Goal: Information Seeking & Learning: Get advice/opinions

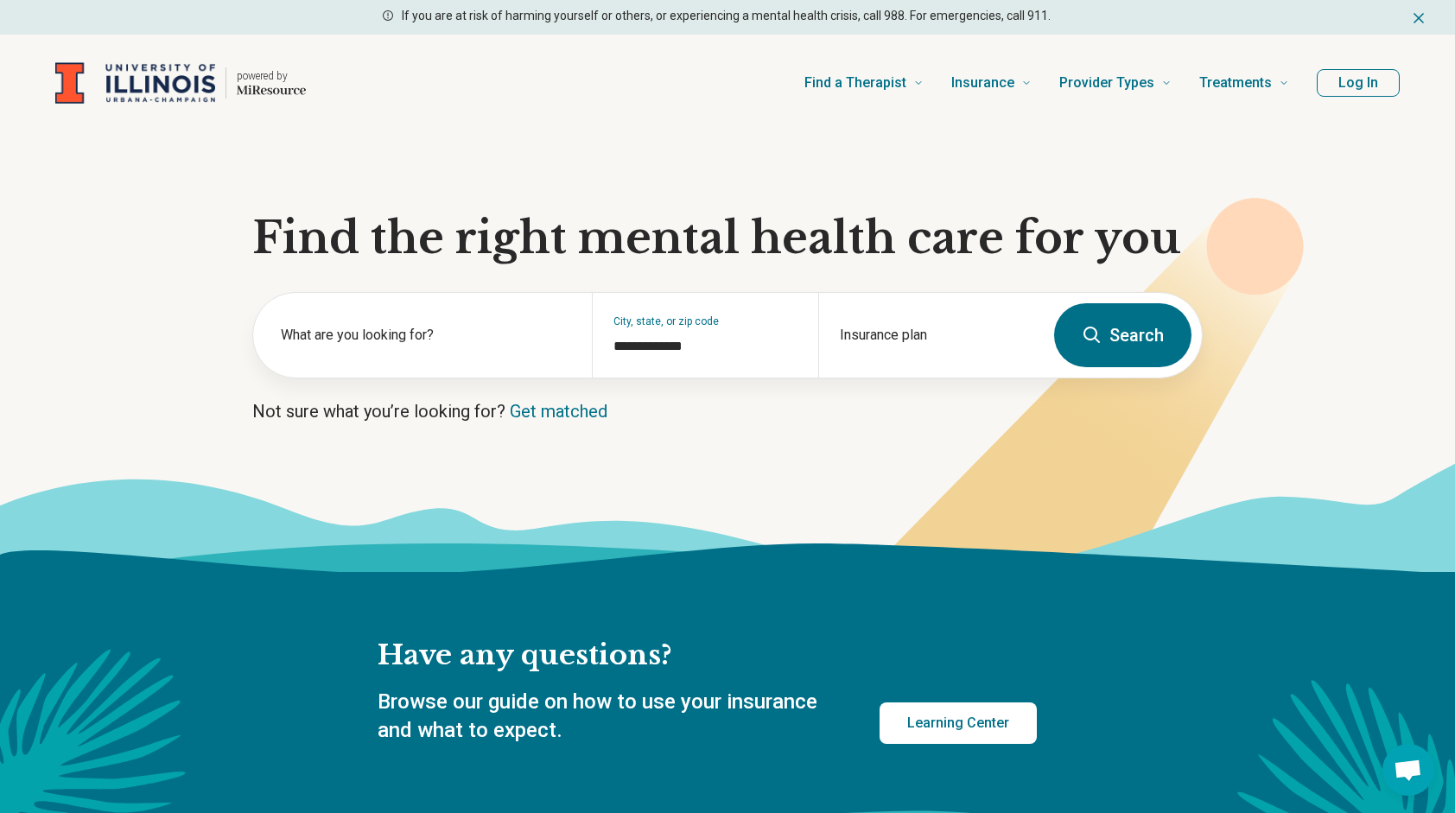
click at [1080, 342] on button "Search" at bounding box center [1122, 335] width 137 height 64
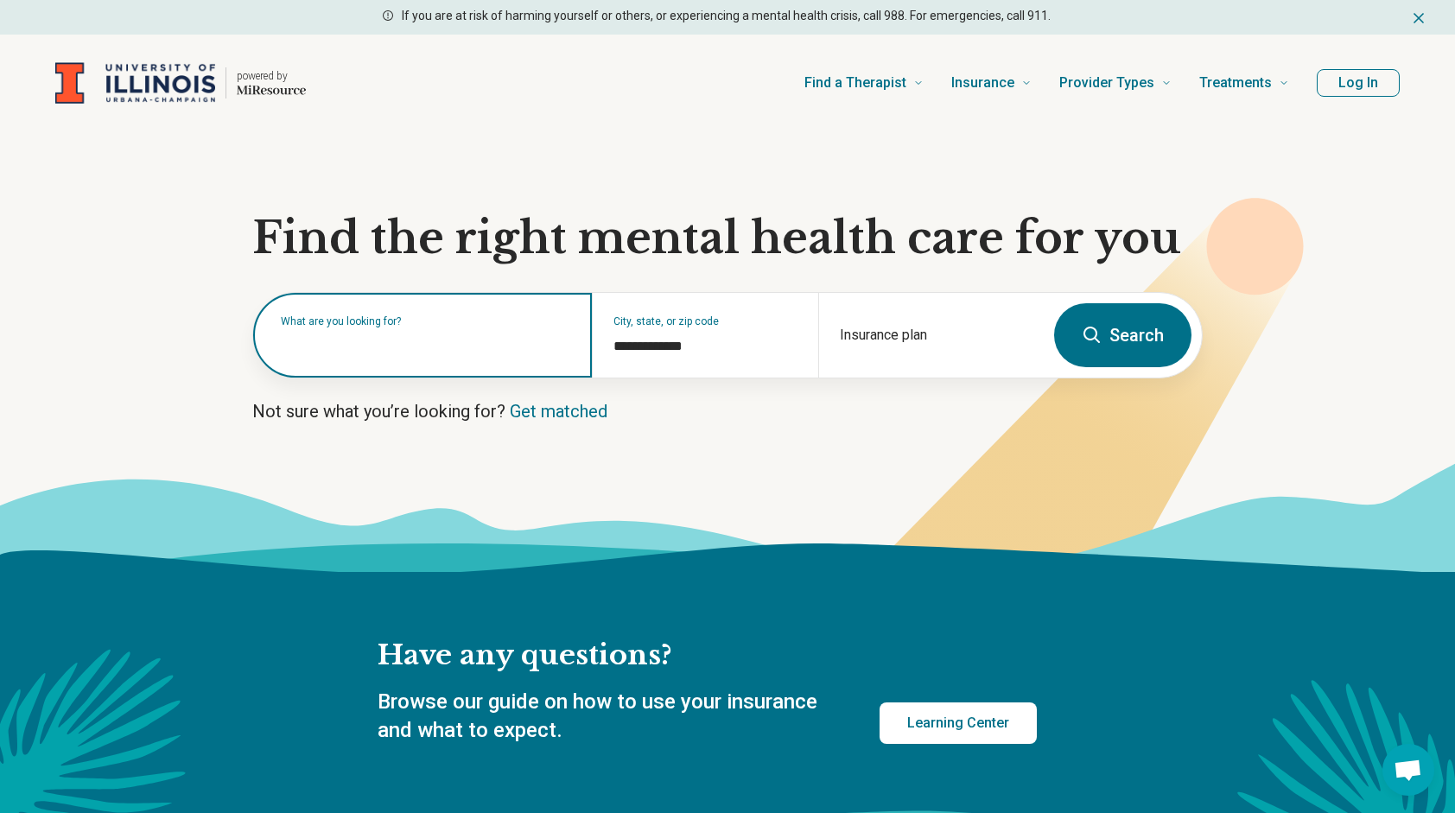
click at [560, 350] on input "text" at bounding box center [426, 344] width 290 height 21
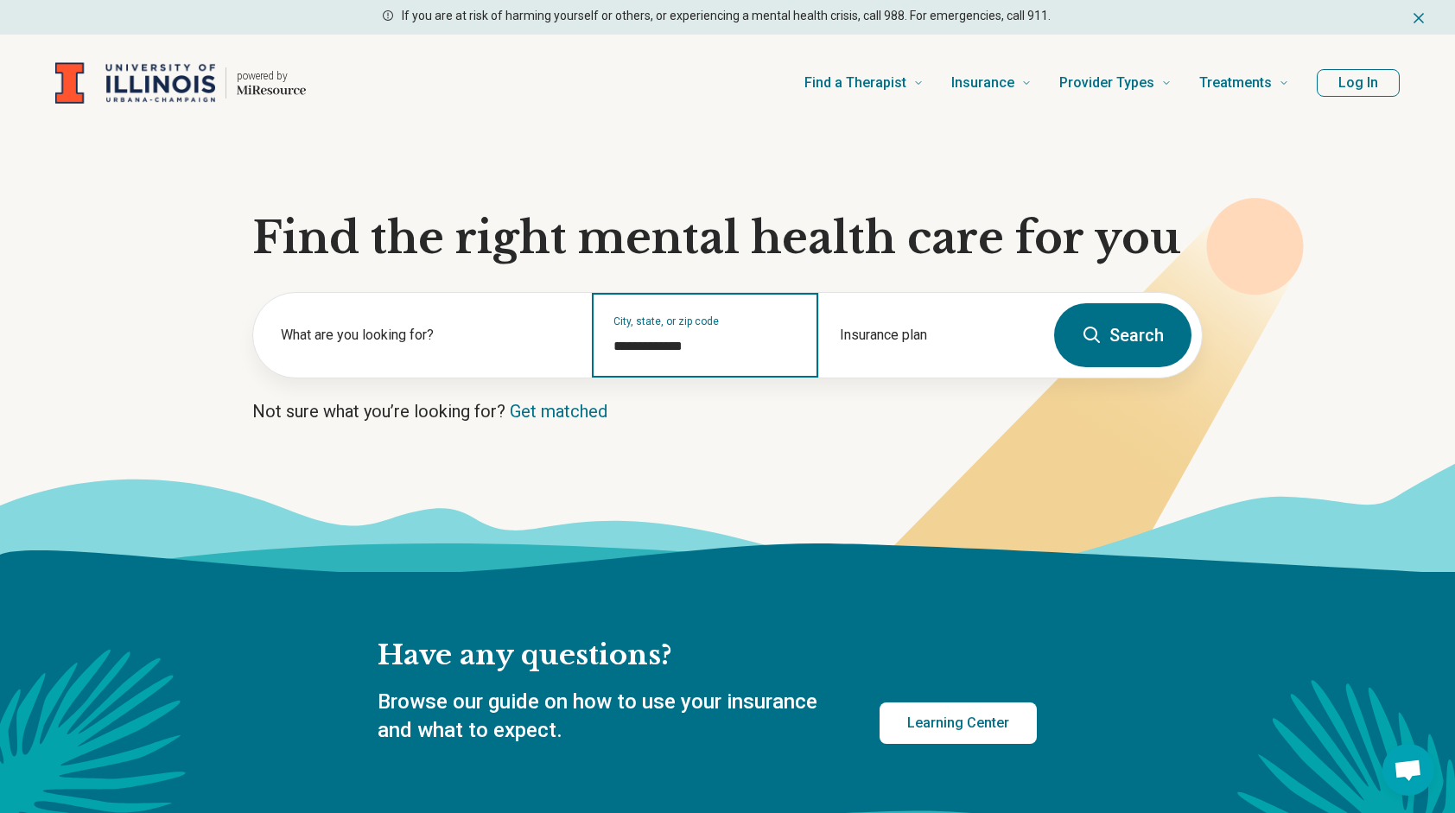
click at [652, 344] on input "**********" at bounding box center [705, 346] width 183 height 21
click at [883, 326] on div "Insurance plan" at bounding box center [931, 335] width 226 height 85
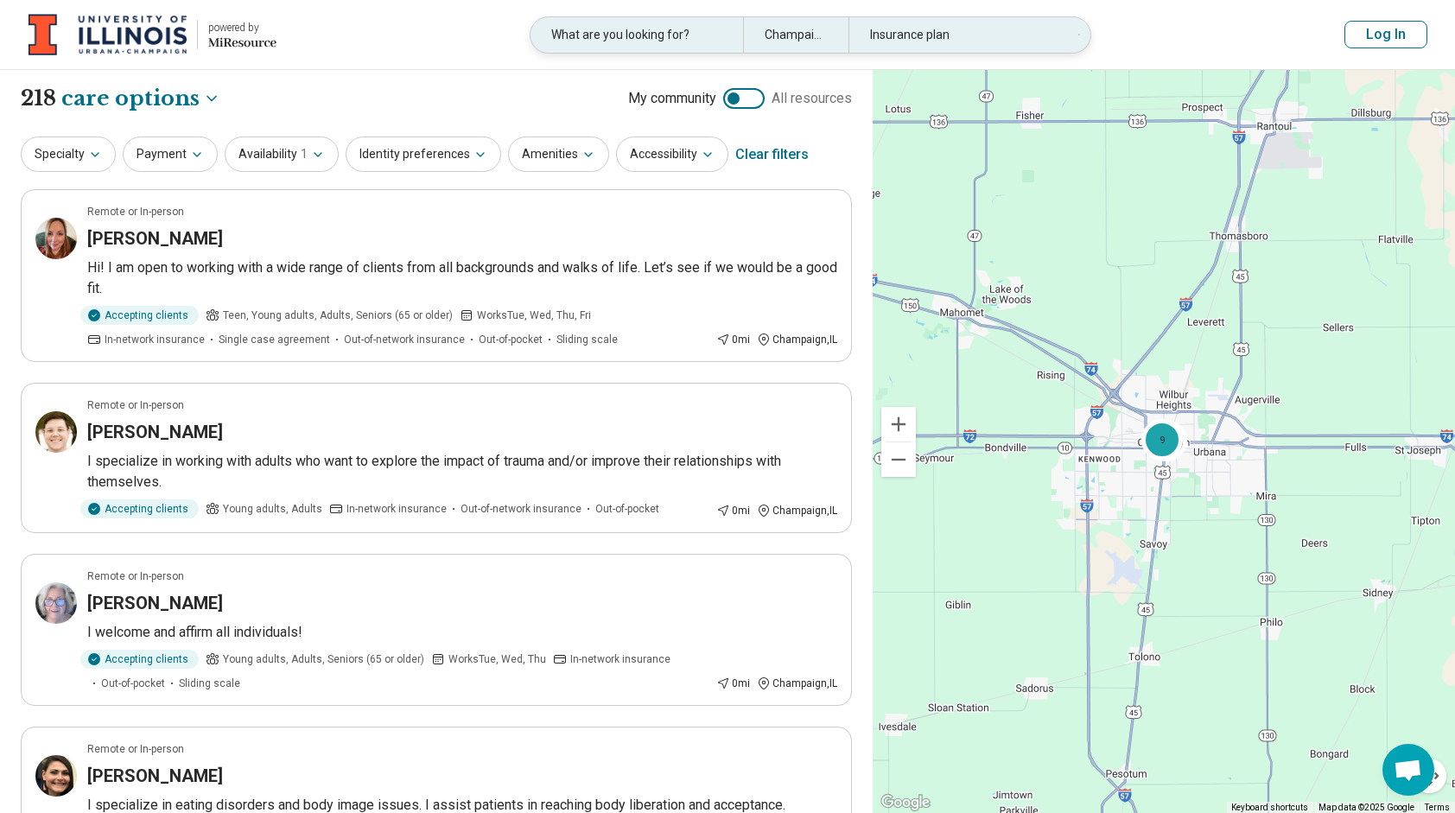
click at [1079, 38] on icon at bounding box center [1080, 34] width 2 height 21
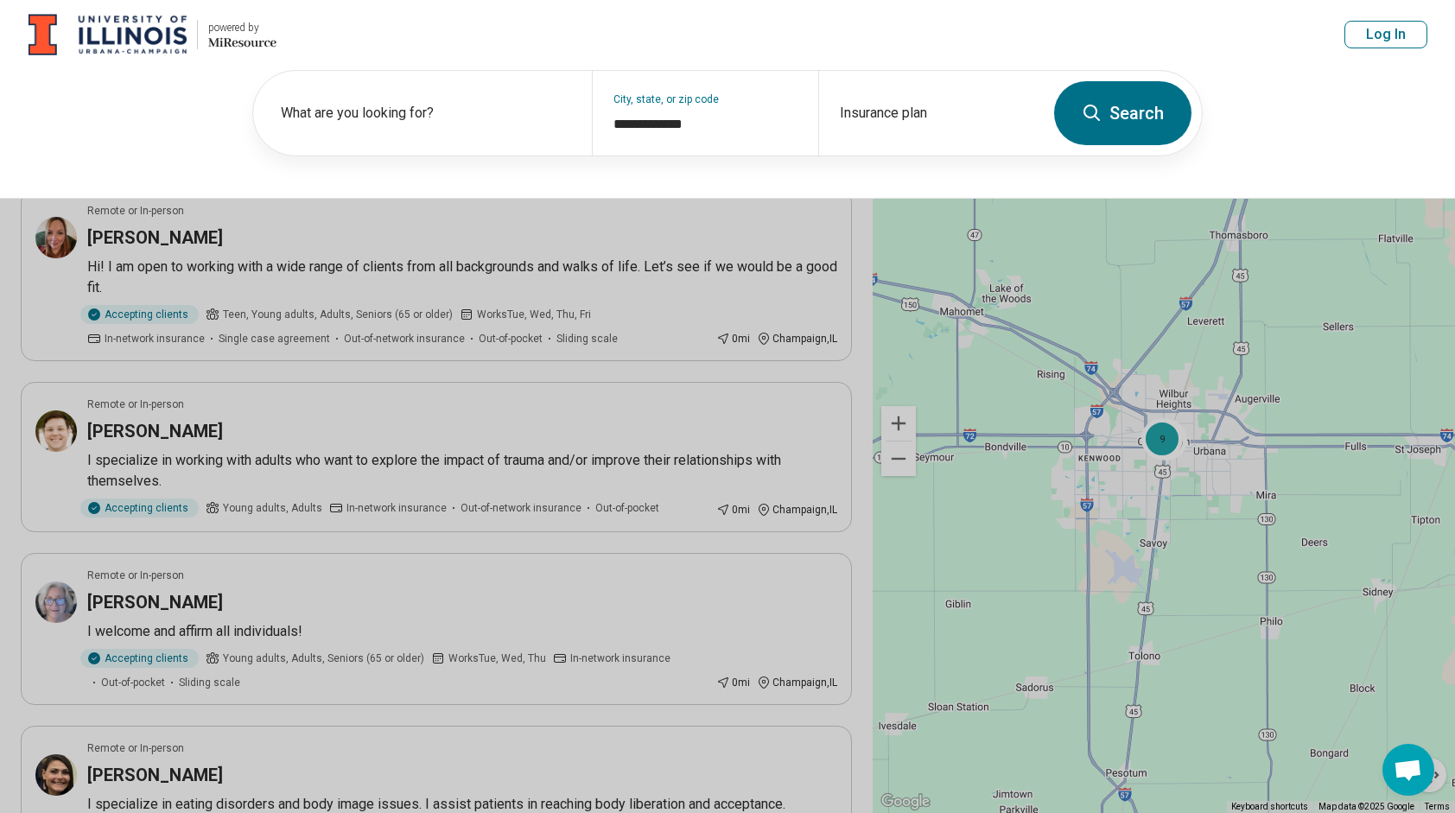
click at [901, 283] on button at bounding box center [727, 406] width 1455 height 813
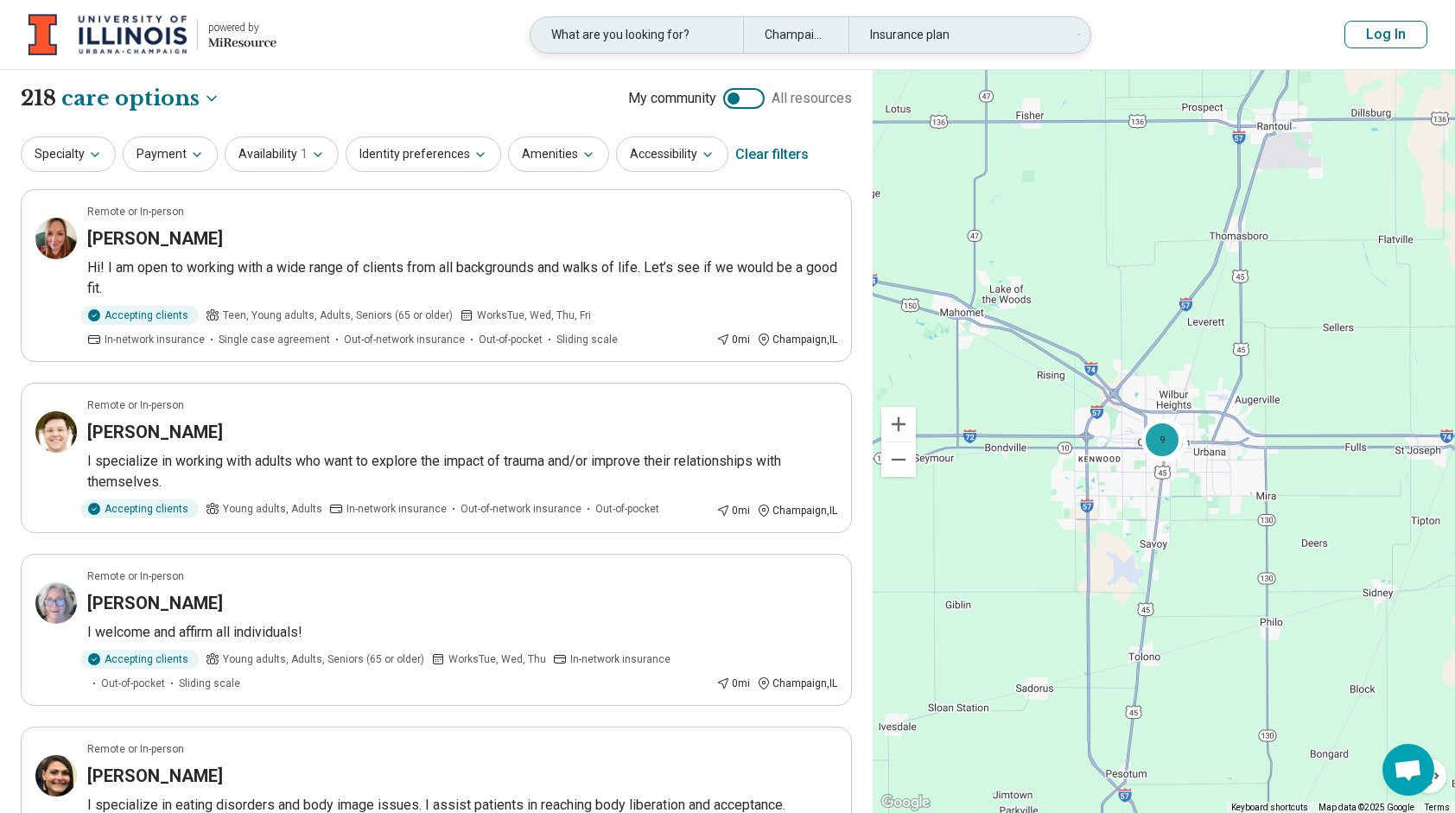
click at [769, 45] on div "Champaign, [GEOGRAPHIC_DATA]" at bounding box center [796, 34] width 106 height 35
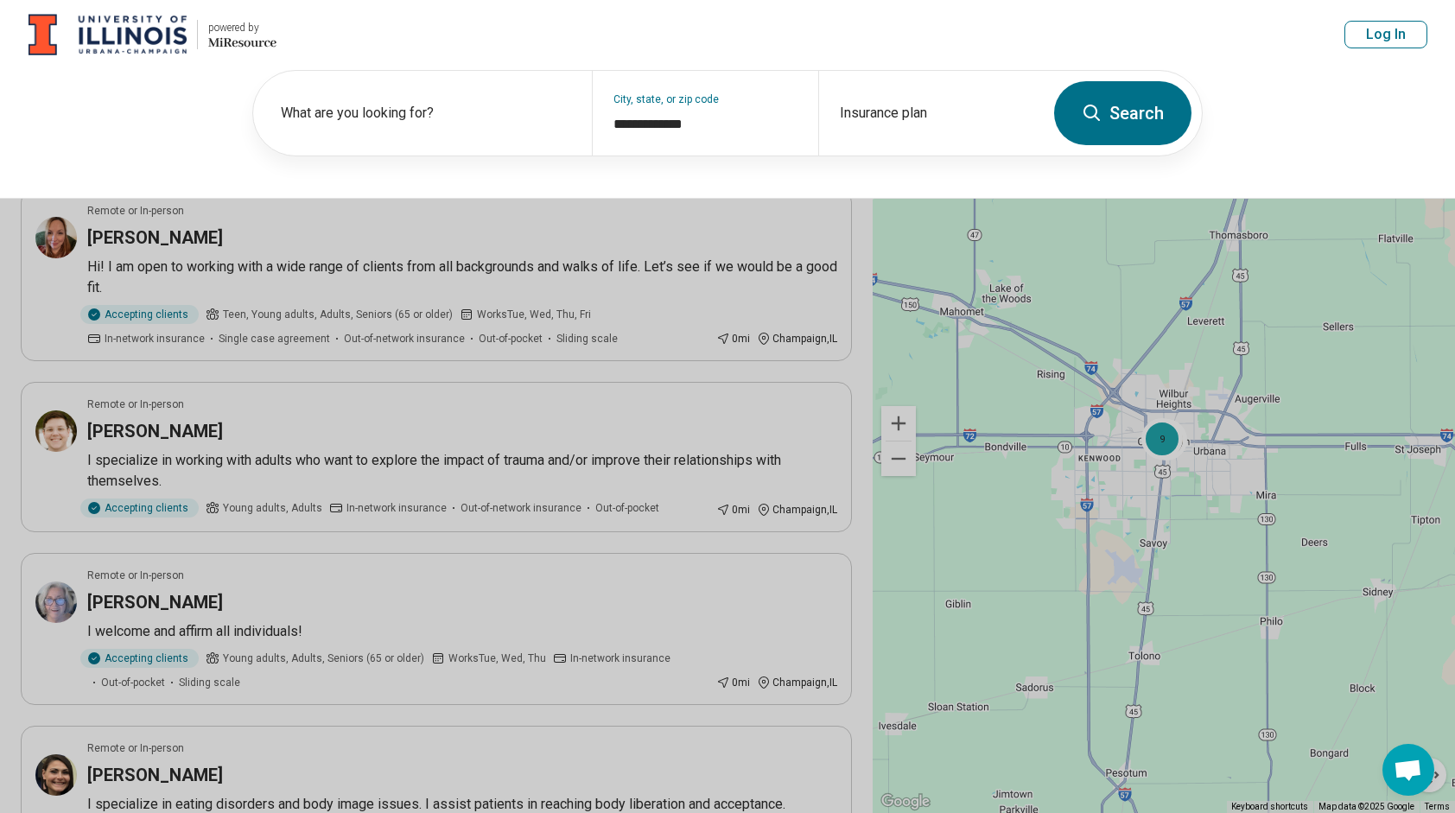
click at [209, 155] on div "**********" at bounding box center [727, 134] width 1455 height 130
click at [1080, 128] on button "Search" at bounding box center [1122, 113] width 137 height 64
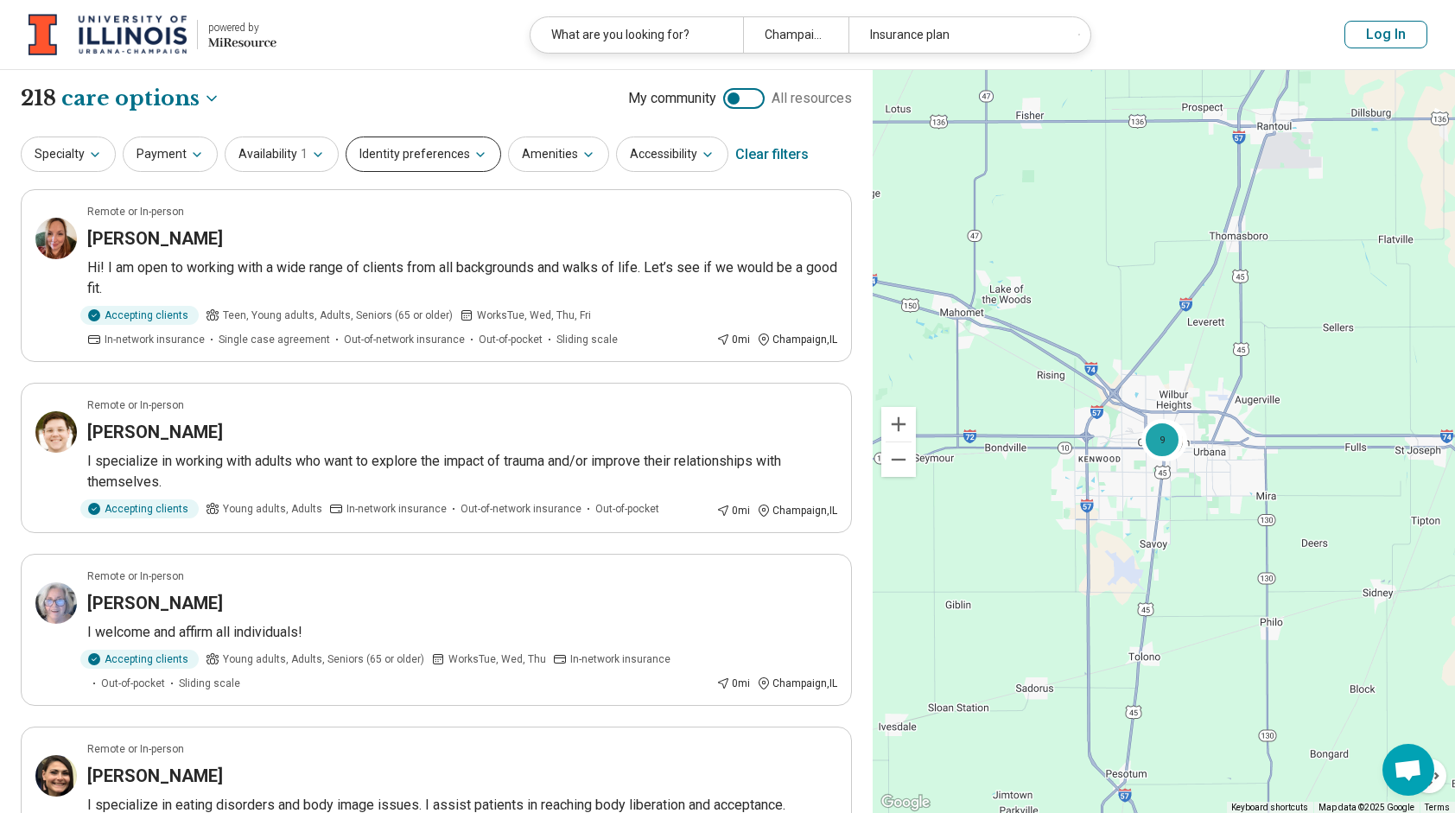
click at [365, 152] on button "Identity preferences" at bounding box center [424, 154] width 156 height 35
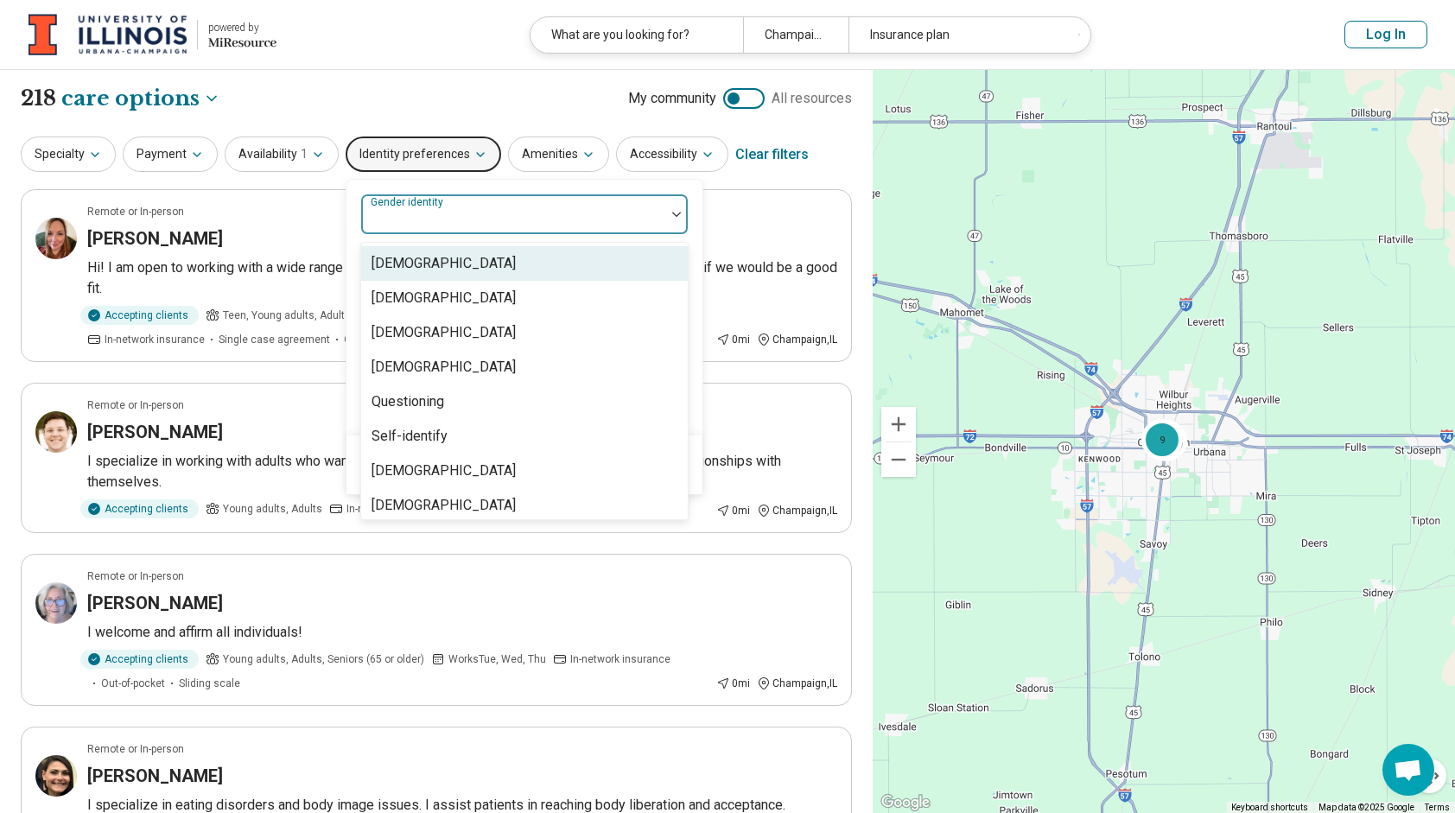
click at [449, 226] on div at bounding box center [513, 221] width 290 height 24
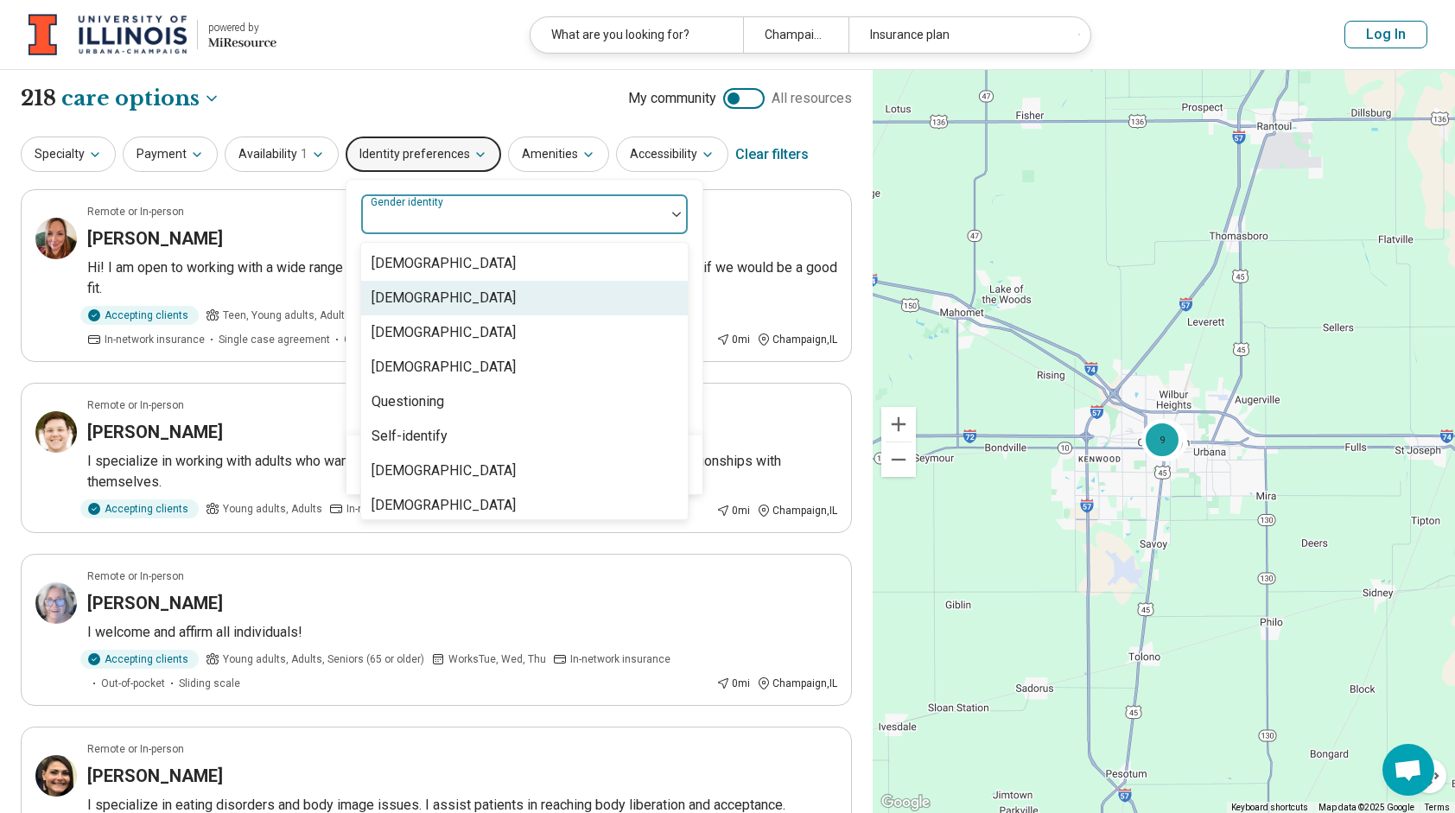
click at [453, 309] on div "[DEMOGRAPHIC_DATA]" at bounding box center [524, 298] width 327 height 35
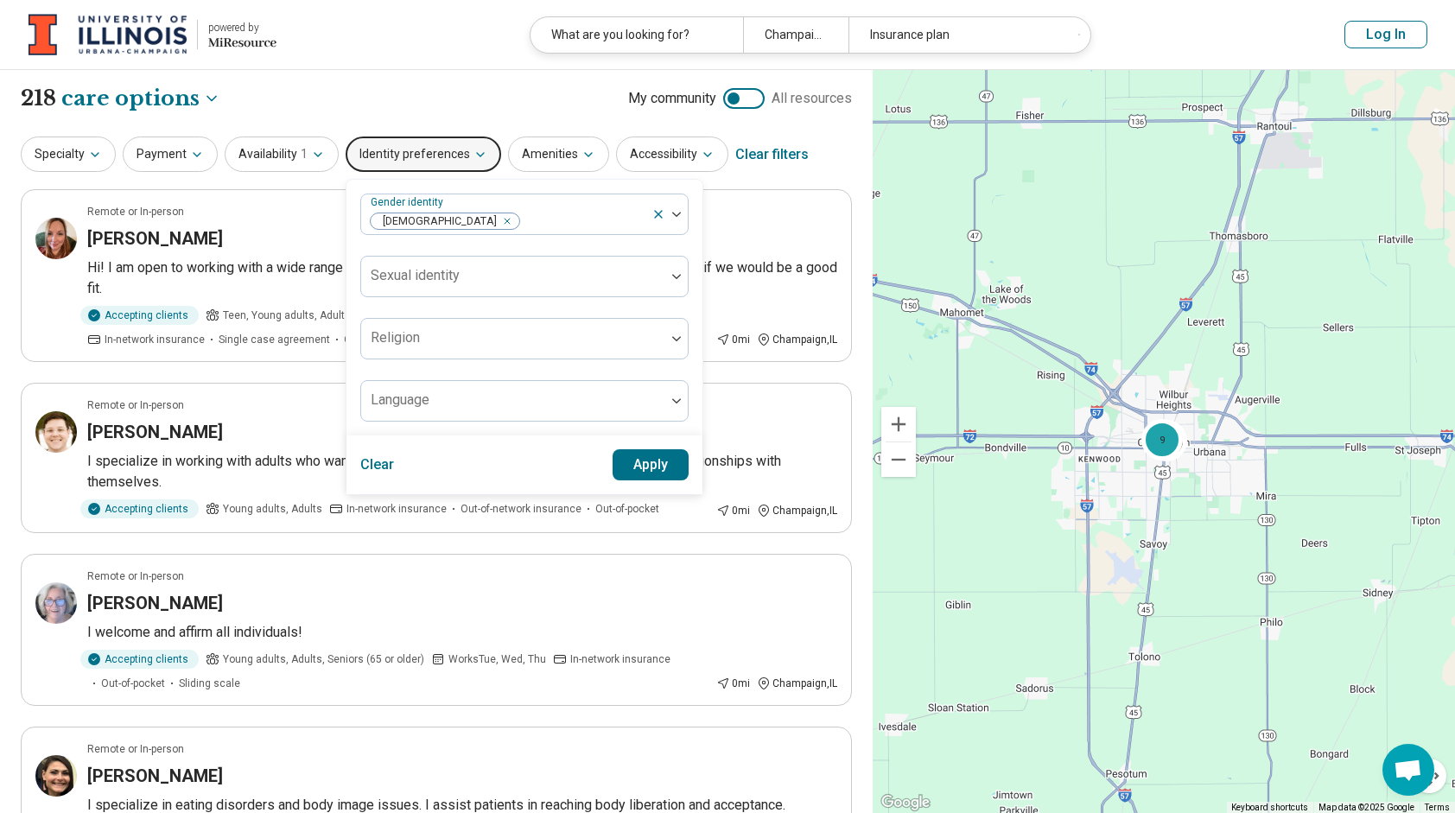
click at [520, 99] on div "**********" at bounding box center [436, 98] width 831 height 29
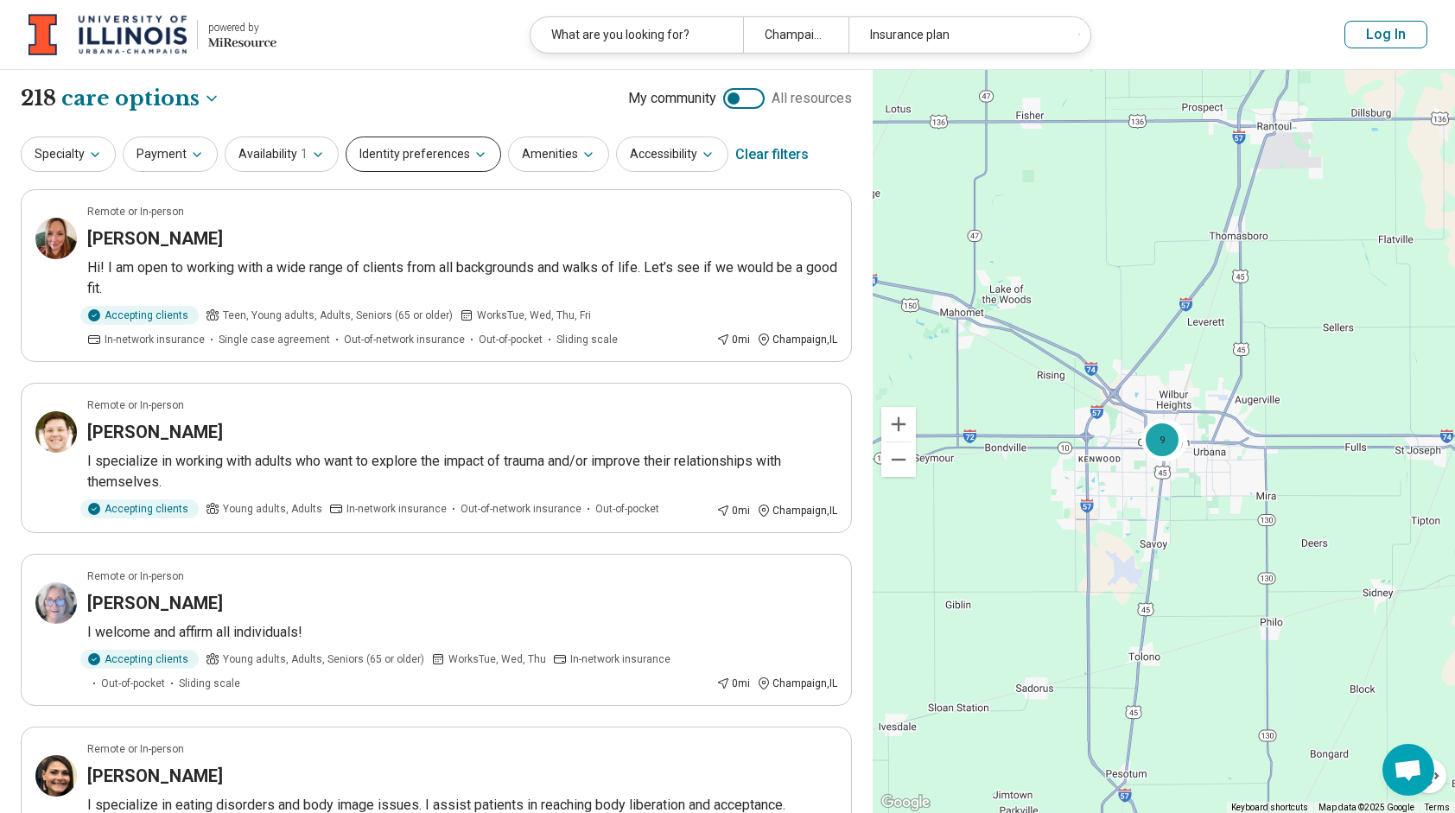
click at [449, 153] on button "Identity preferences" at bounding box center [424, 154] width 156 height 35
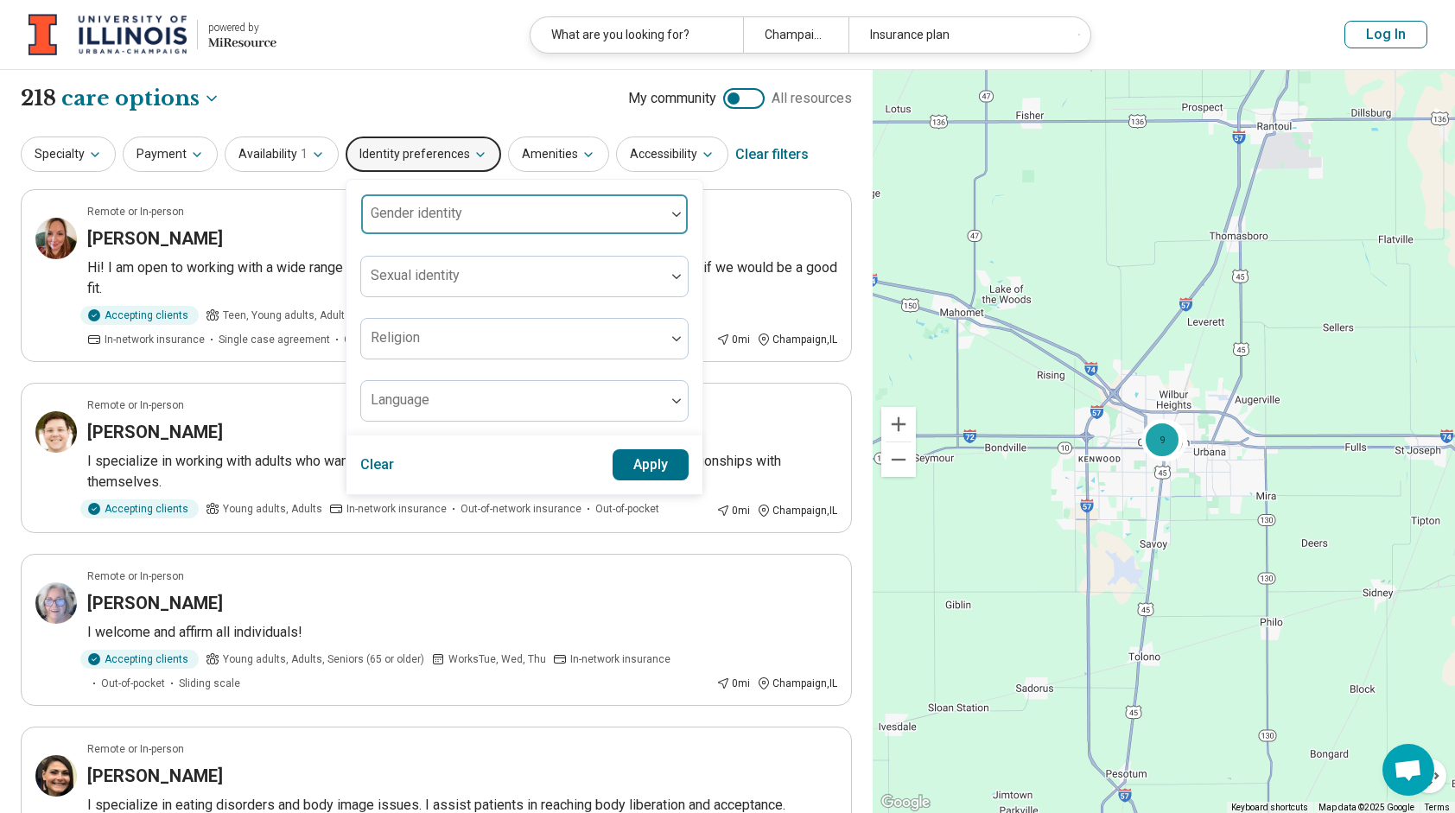
click at [446, 211] on div "Gender identity" at bounding box center [524, 214] width 328 height 41
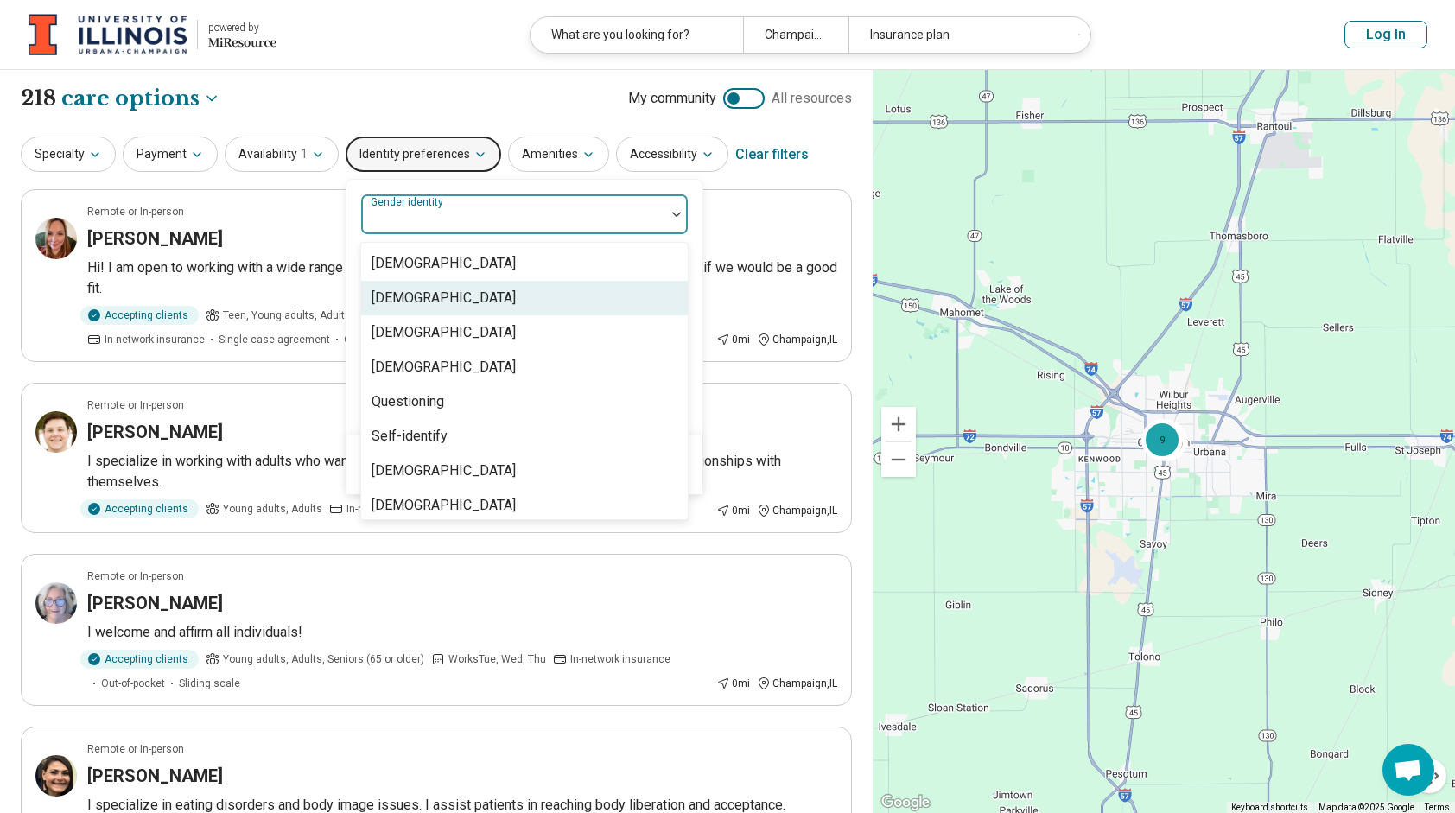
click at [440, 291] on div "[DEMOGRAPHIC_DATA]" at bounding box center [444, 298] width 144 height 21
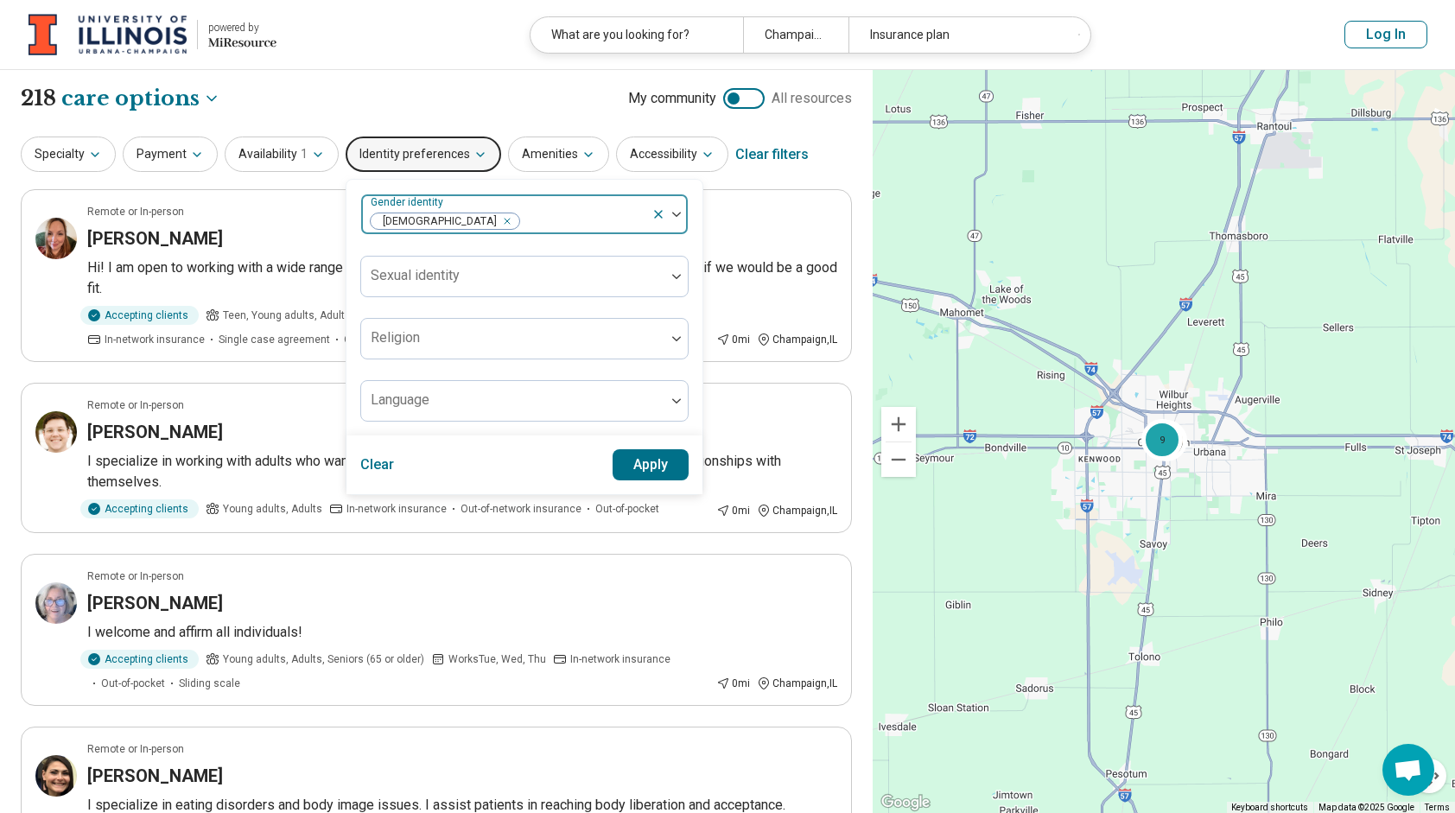
click at [674, 212] on img at bounding box center [676, 214] width 9 height 5
click at [638, 458] on button "Apply" at bounding box center [651, 464] width 77 height 31
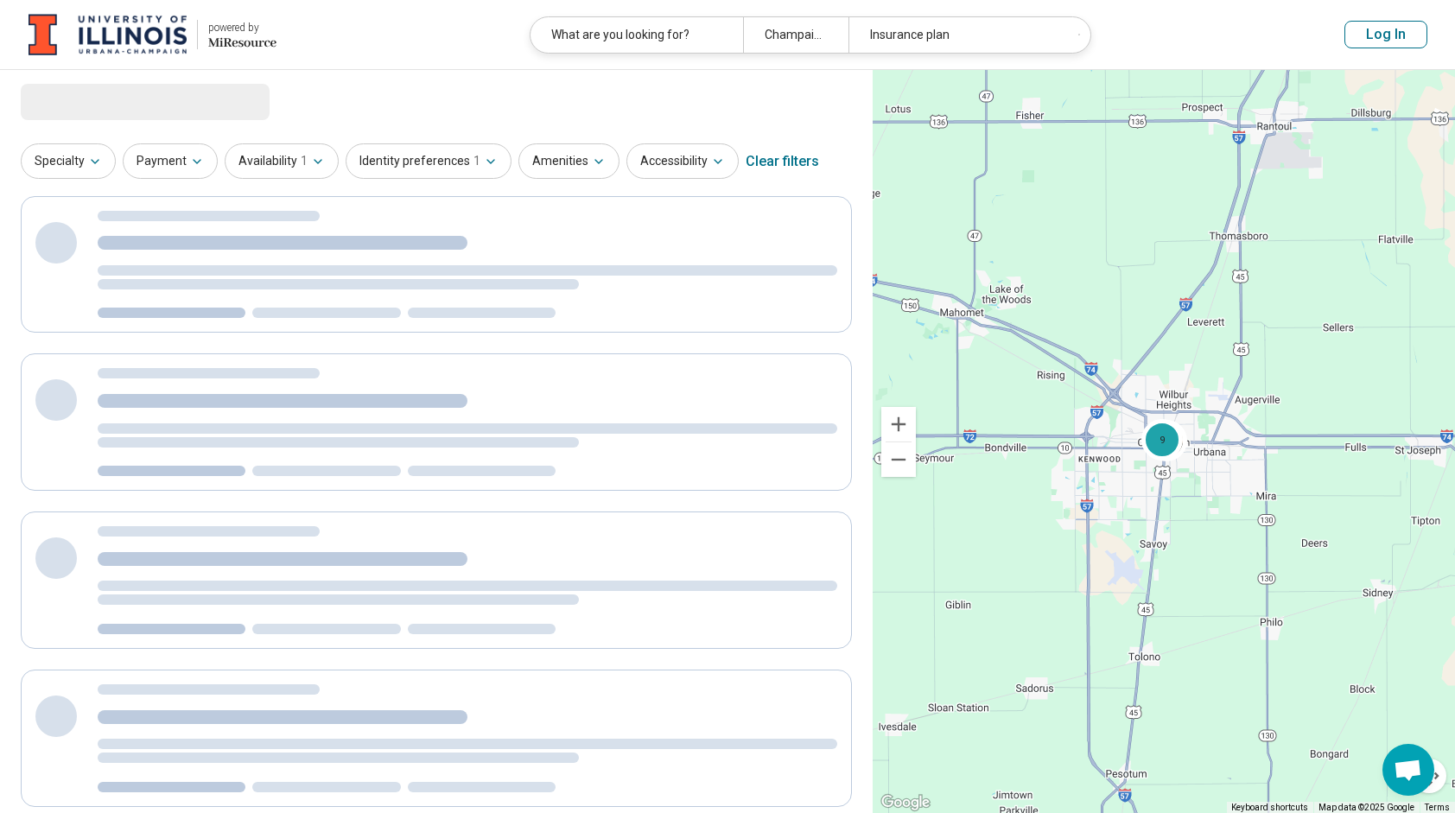
select select "***"
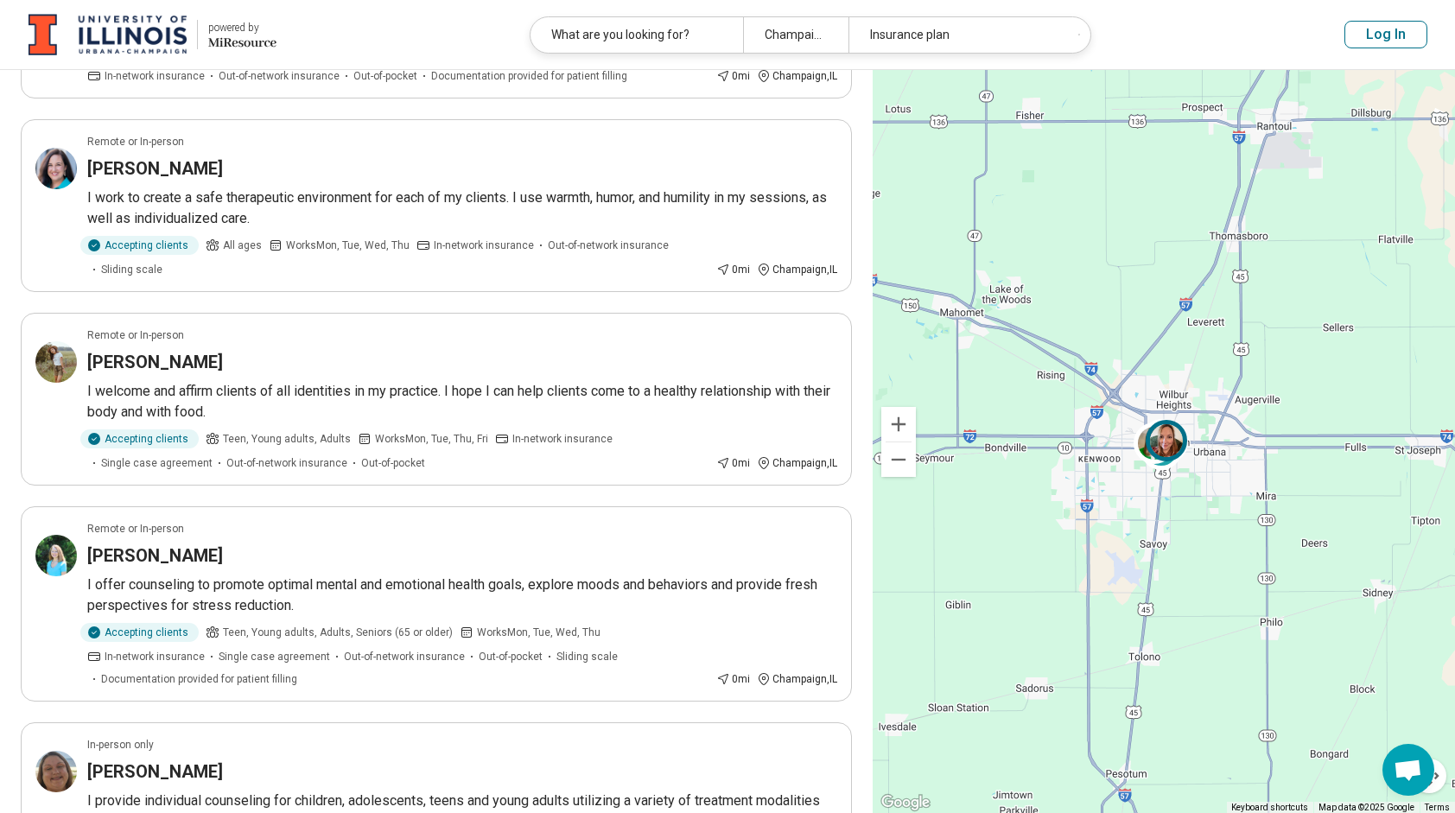
scroll to position [440, 0]
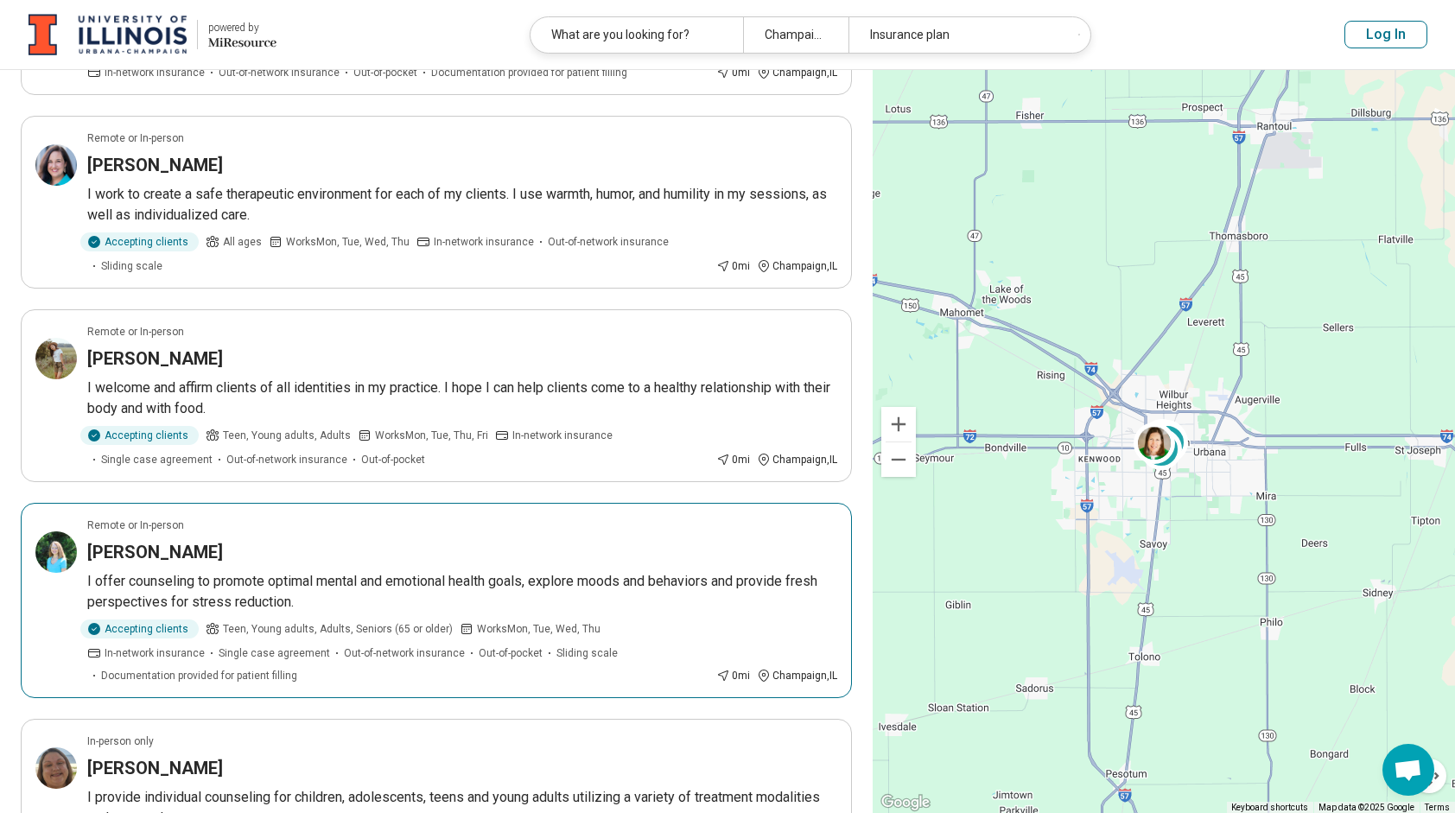
click at [164, 540] on h3 "[PERSON_NAME]" at bounding box center [155, 552] width 136 height 24
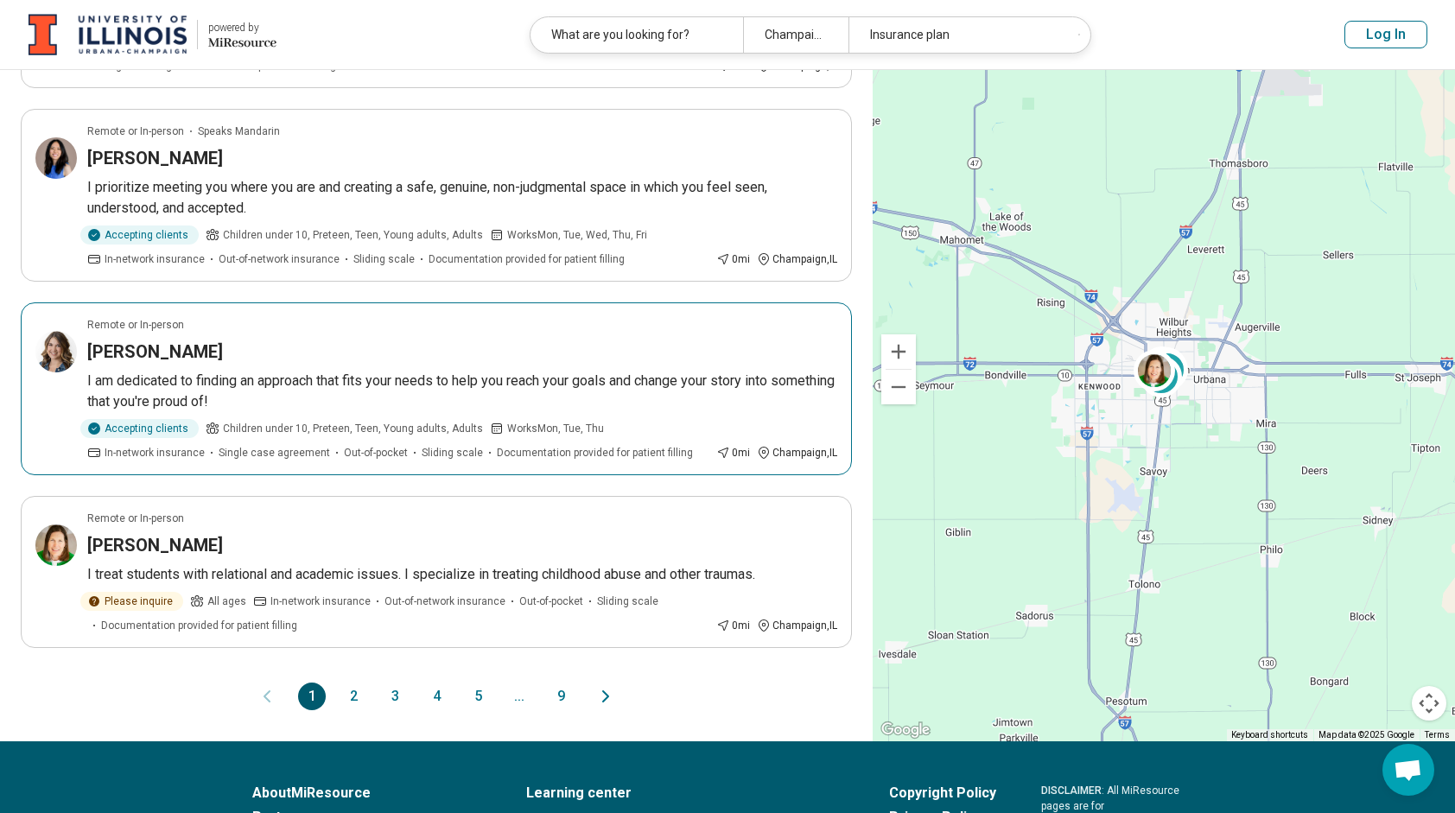
scroll to position [1521, 0]
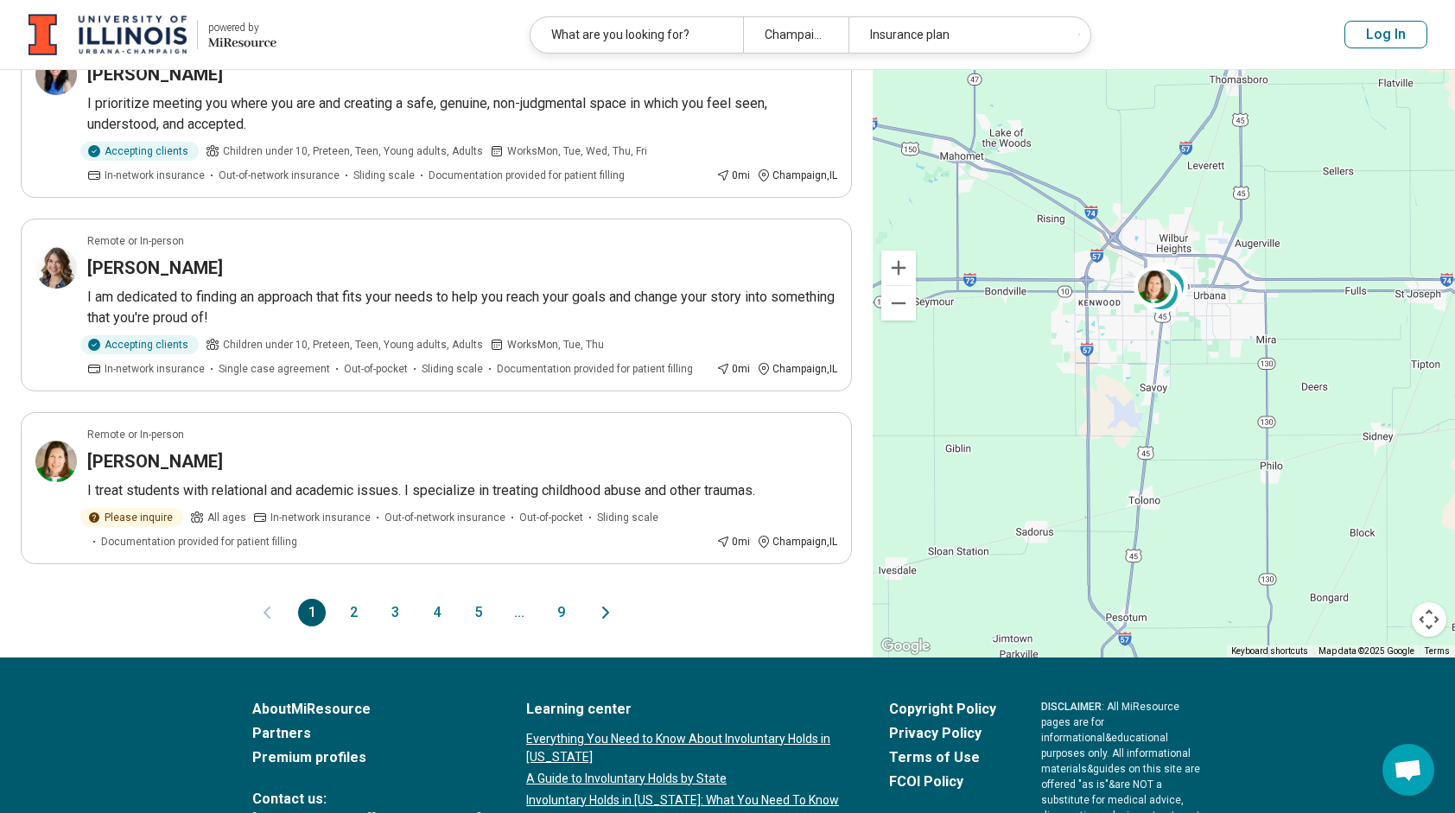
click at [356, 599] on button "2" at bounding box center [354, 613] width 28 height 28
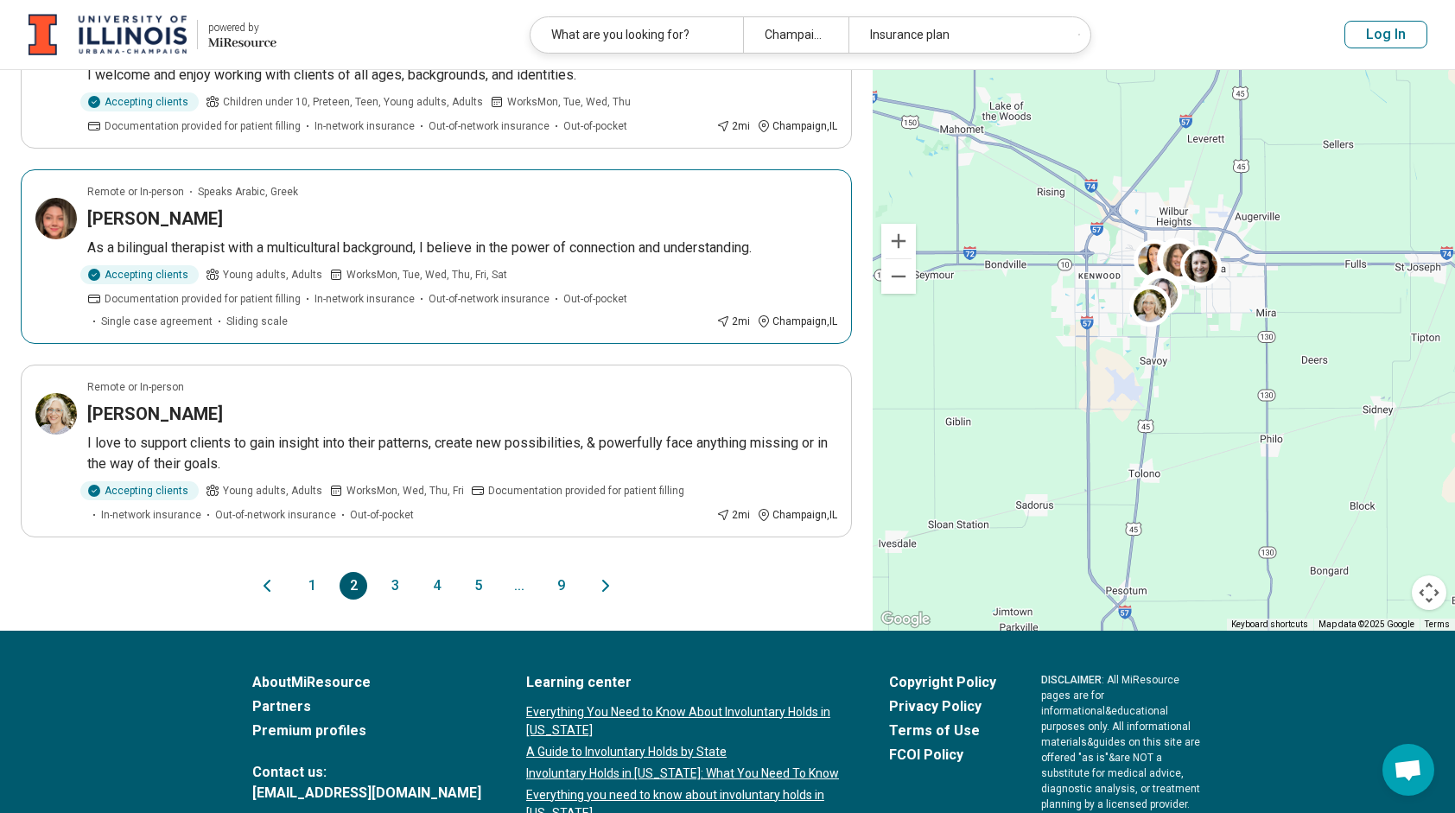
scroll to position [1467, 0]
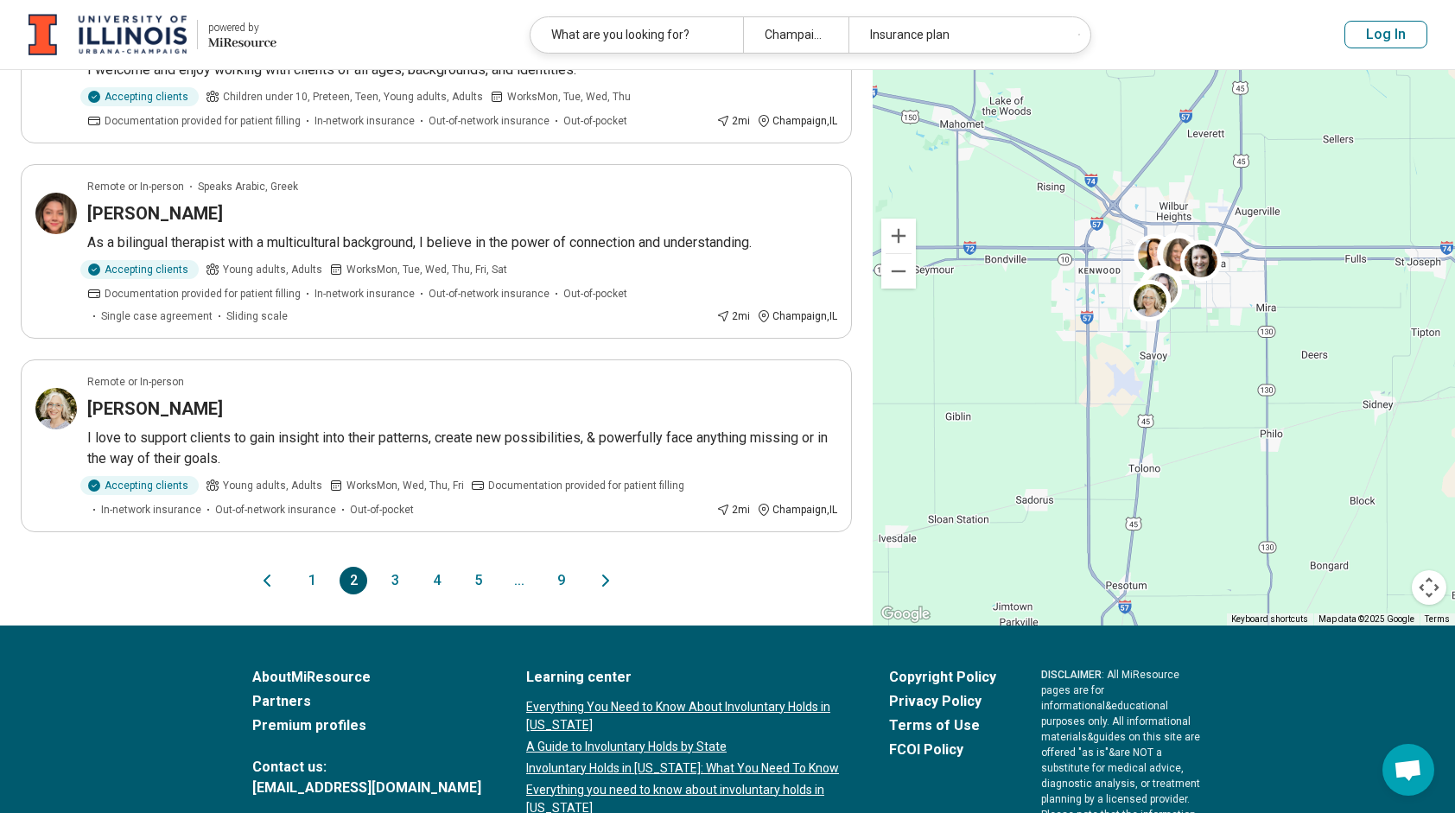
click at [400, 574] on button "3" at bounding box center [395, 581] width 28 height 28
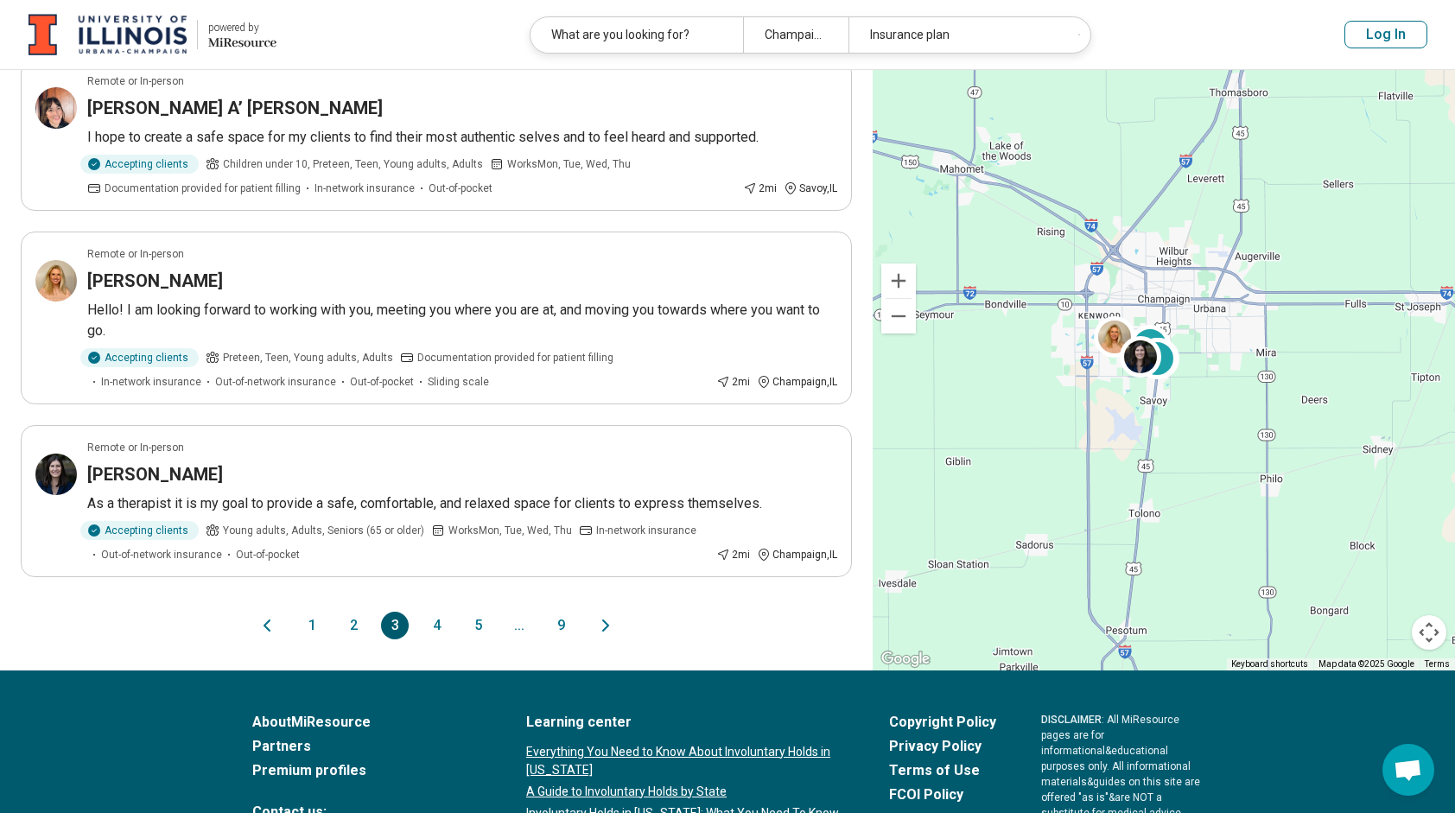
click at [436, 615] on button "4" at bounding box center [437, 626] width 28 height 28
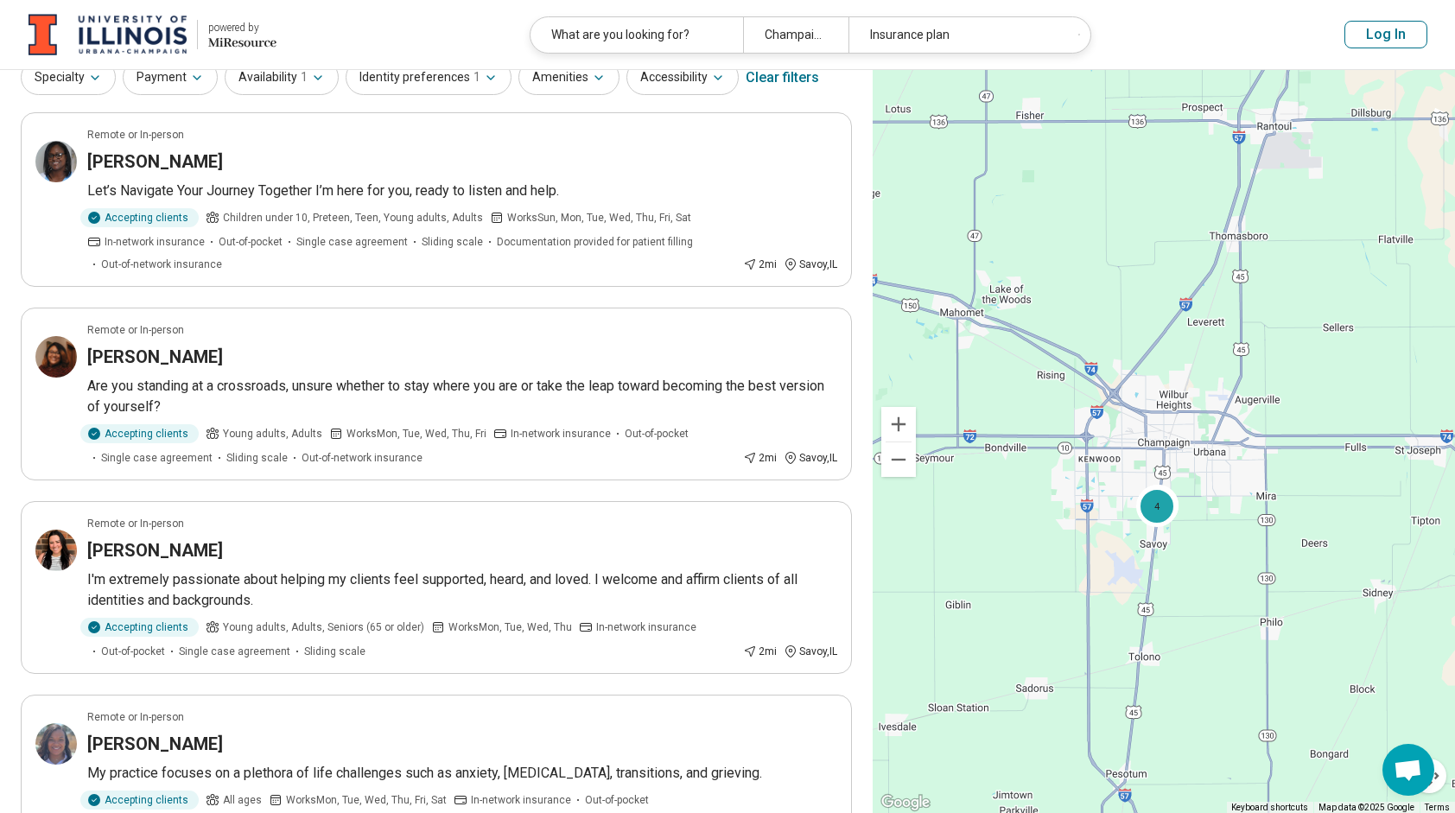
scroll to position [0, 0]
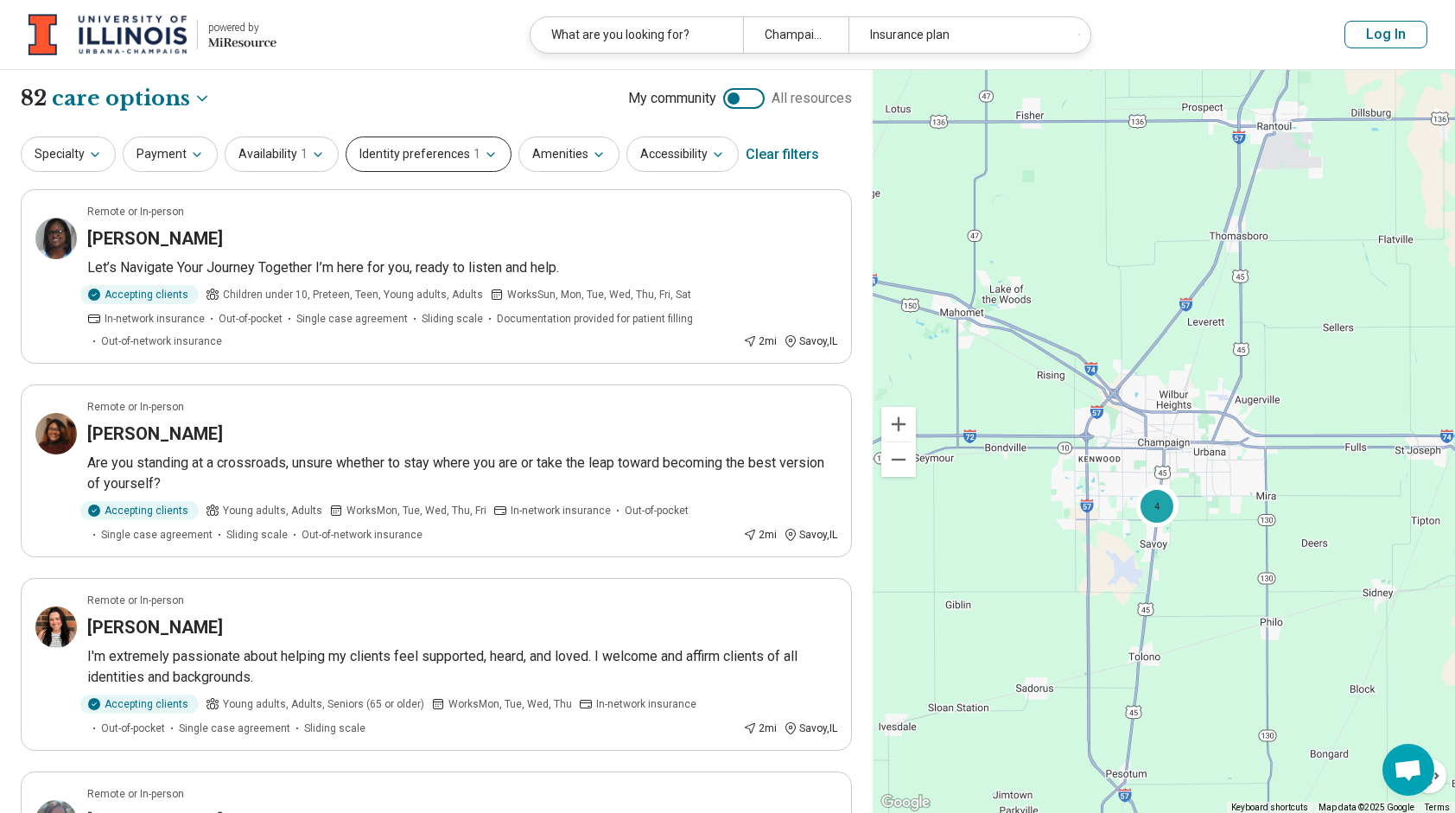
click at [461, 157] on button "Identity preferences 1" at bounding box center [429, 154] width 166 height 35
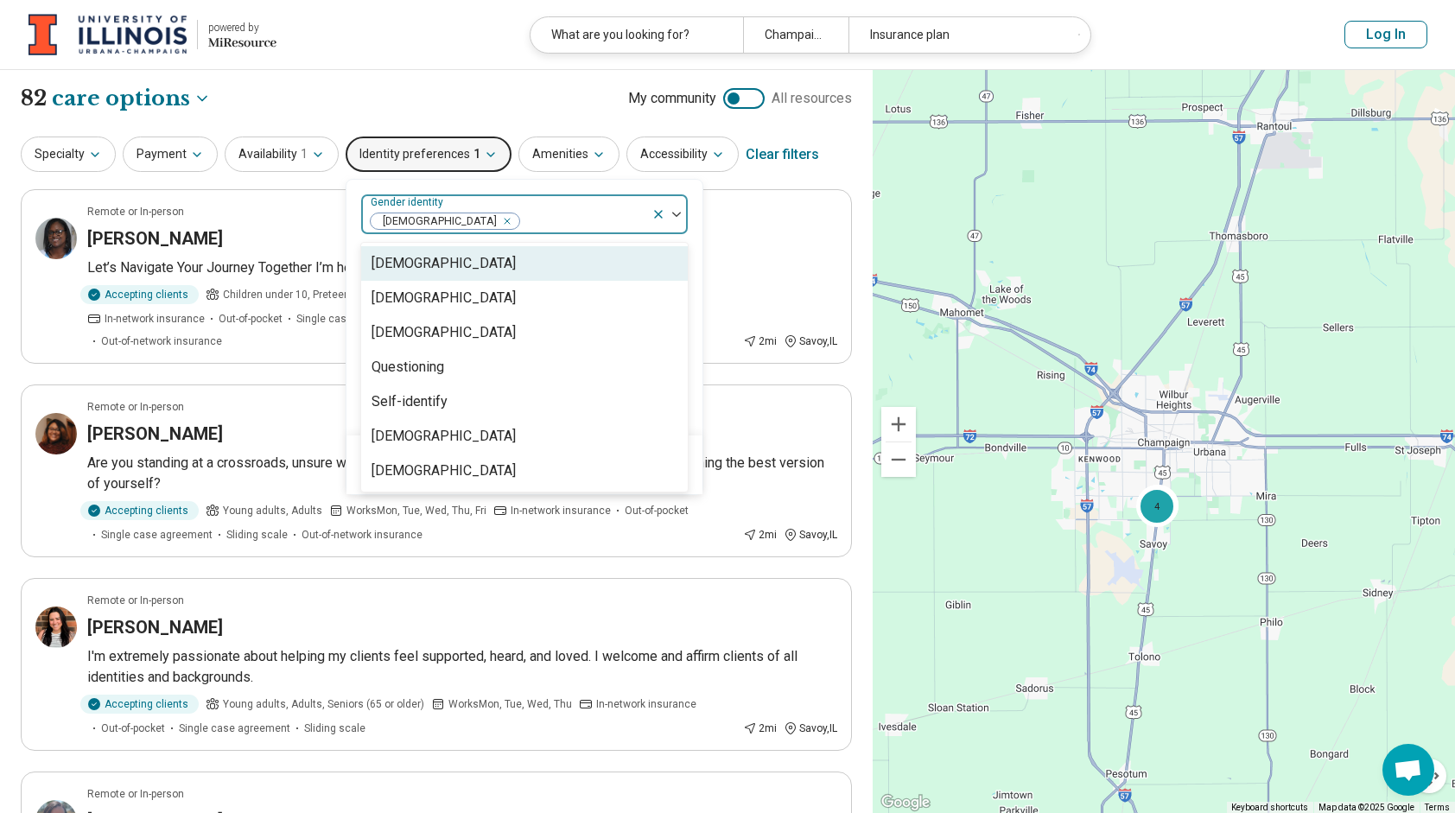
click at [595, 219] on div at bounding box center [583, 221] width 124 height 24
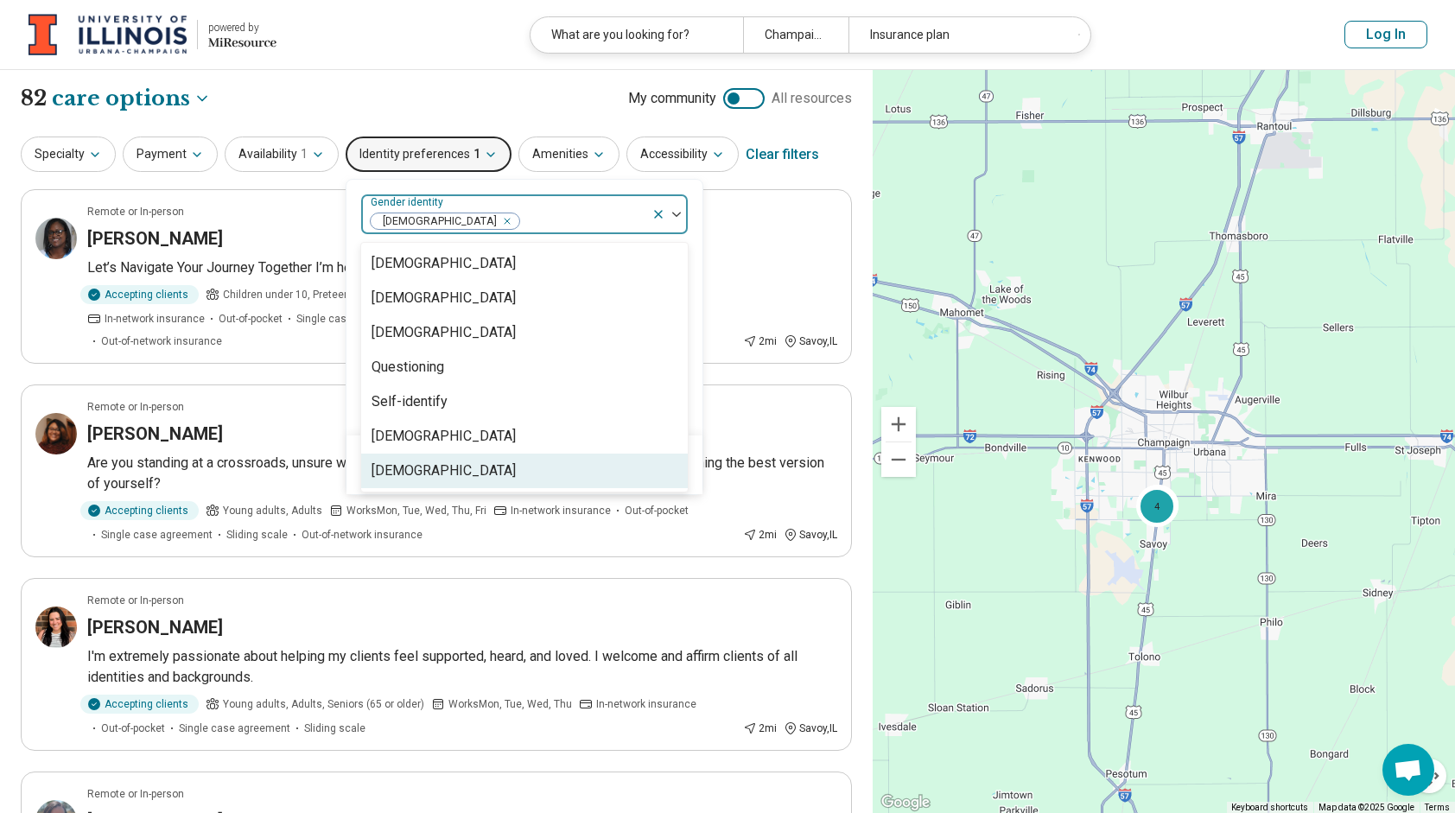
click at [494, 461] on div "[DEMOGRAPHIC_DATA]" at bounding box center [524, 471] width 327 height 35
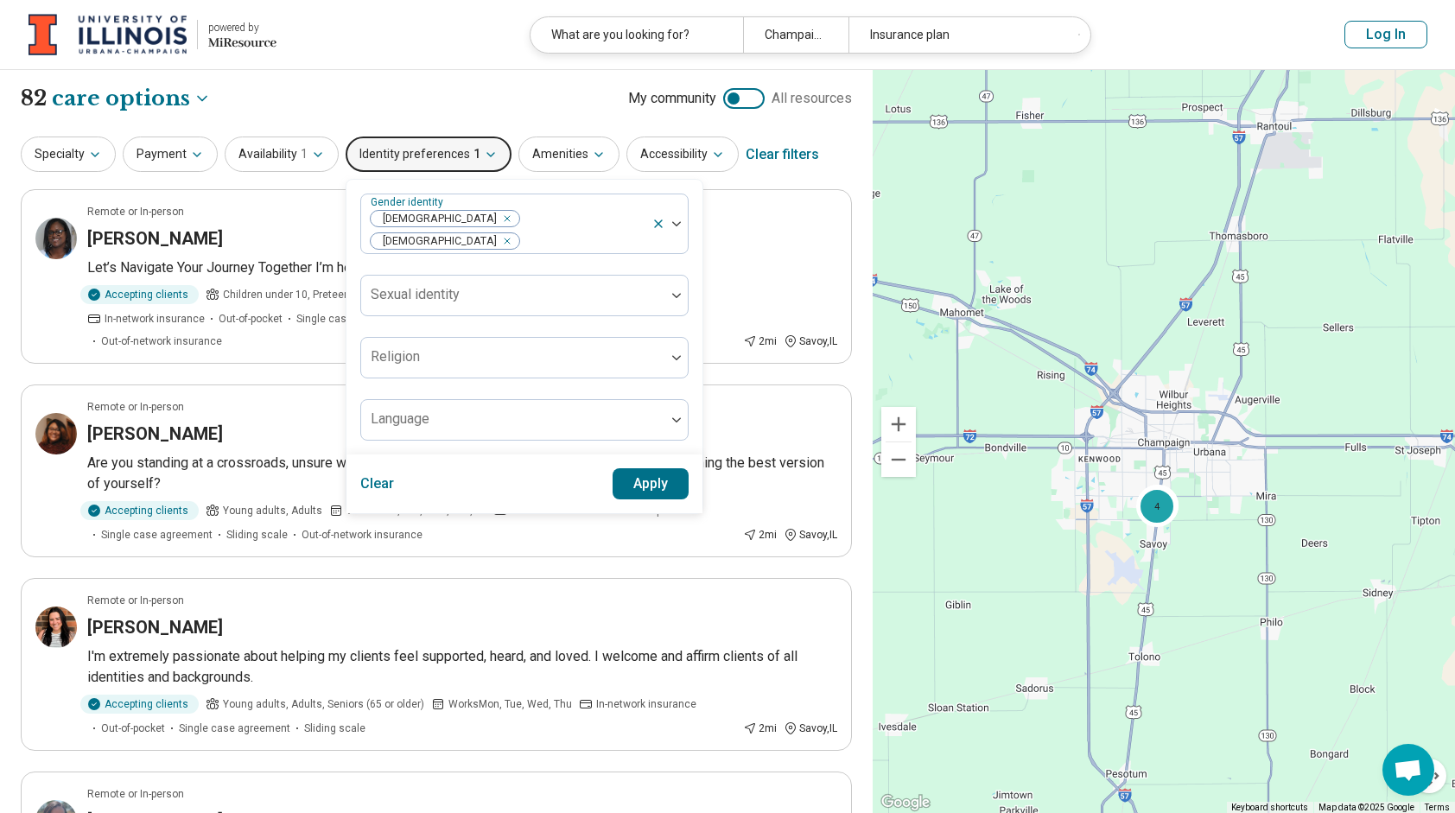
click at [650, 468] on button "Apply" at bounding box center [651, 483] width 77 height 31
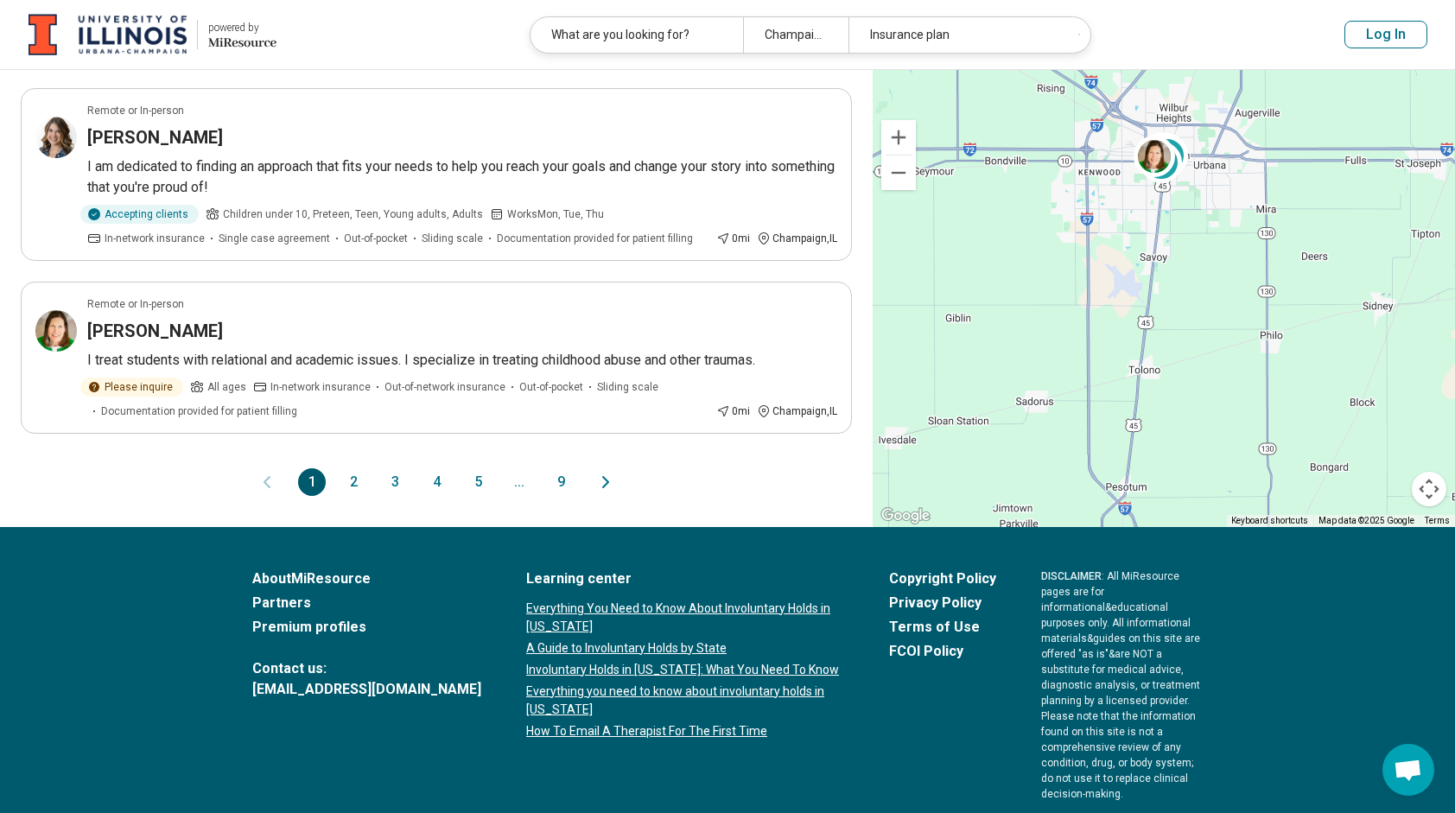
scroll to position [1678, 0]
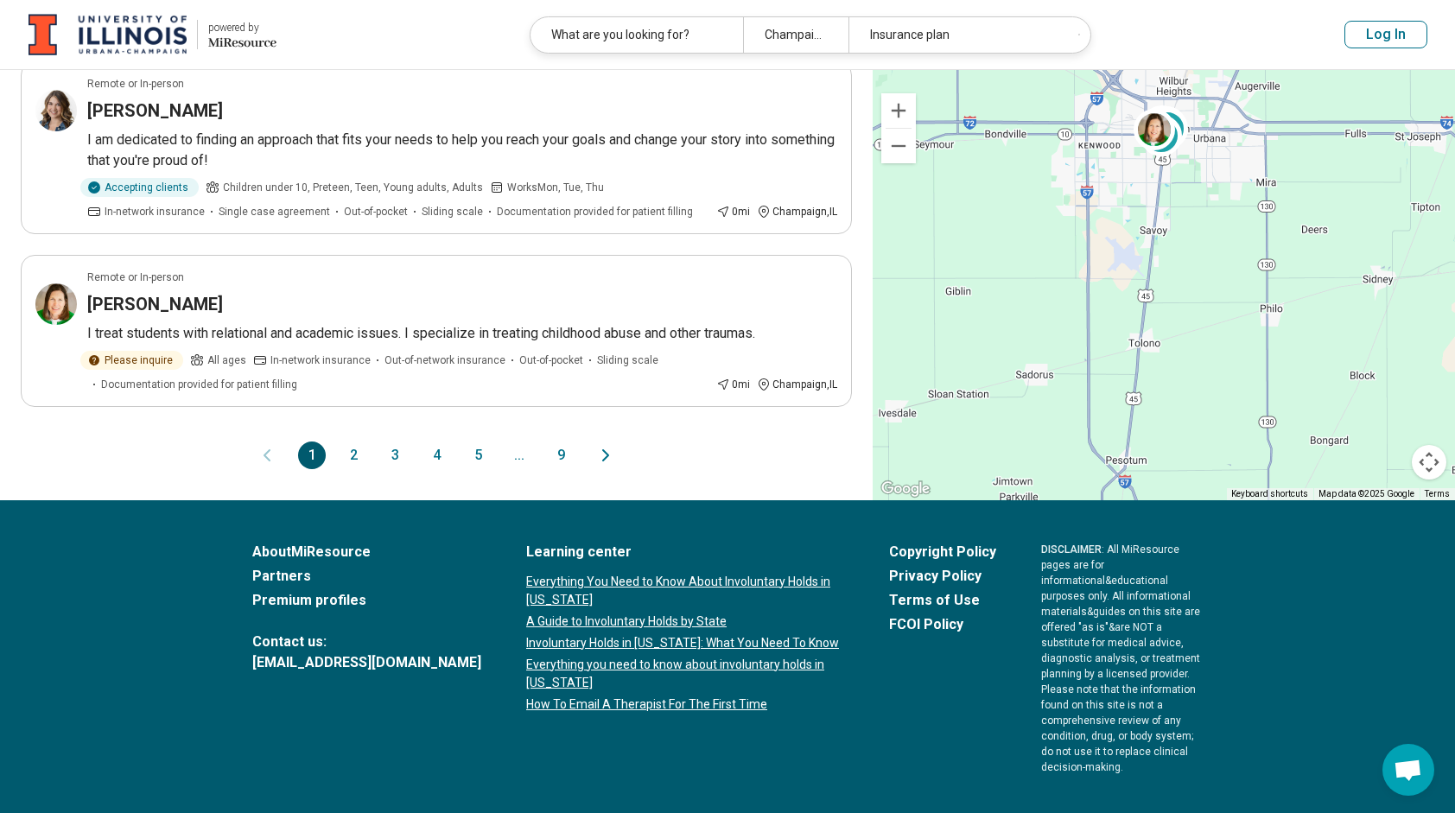
click at [360, 442] on button "2" at bounding box center [354, 456] width 28 height 28
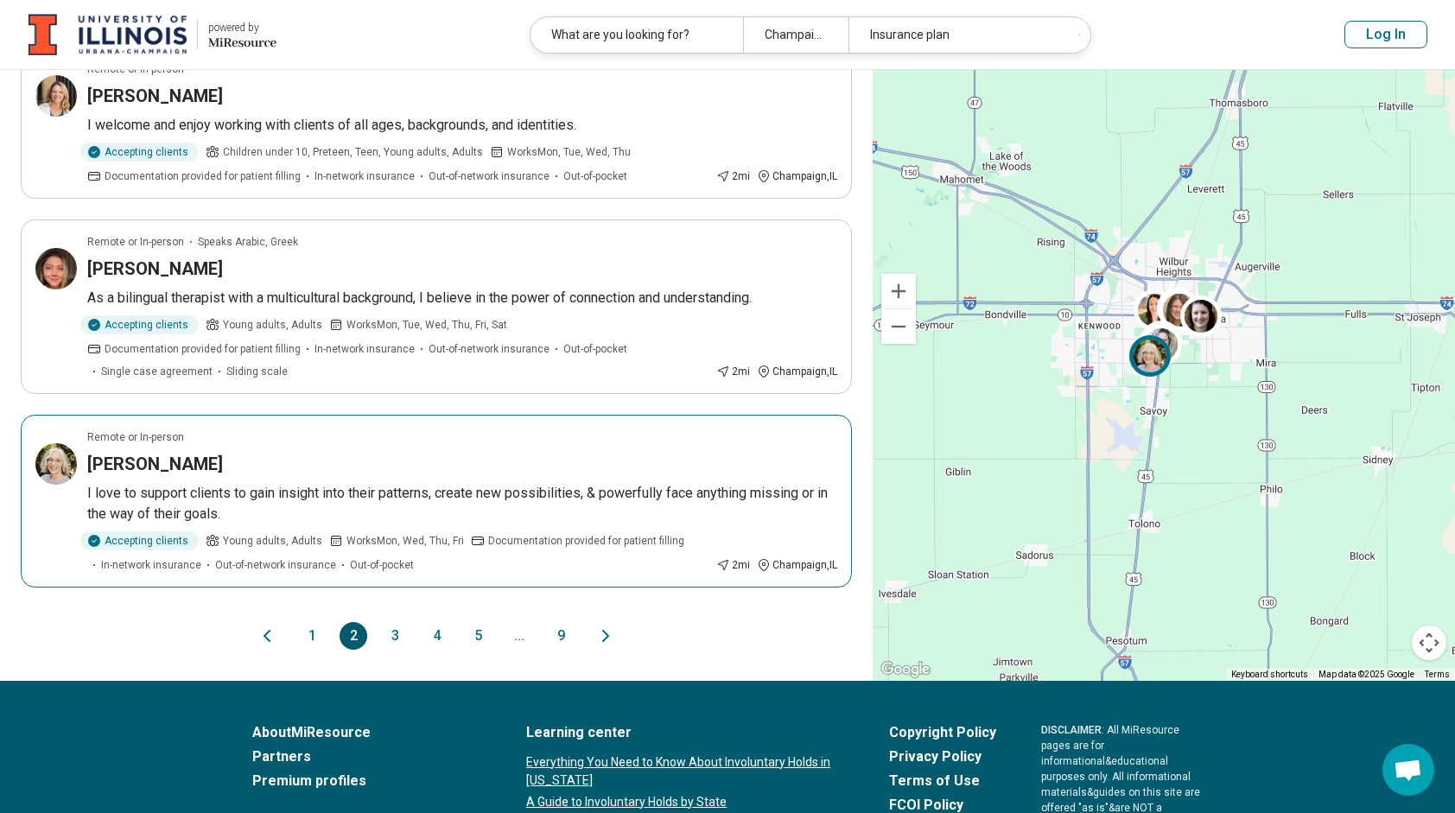
scroll to position [1412, 0]
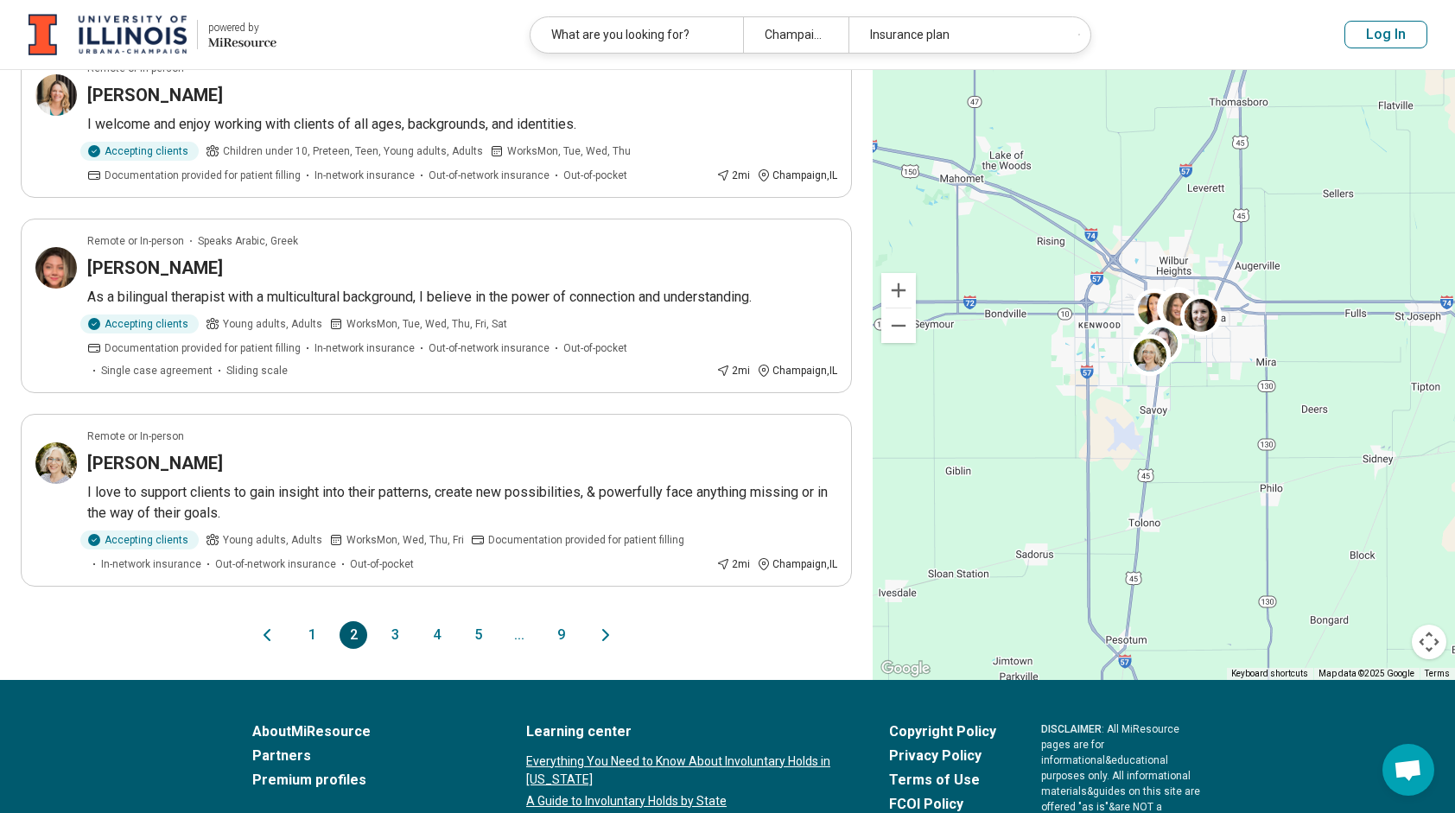
click at [403, 630] on button "3" at bounding box center [395, 635] width 28 height 28
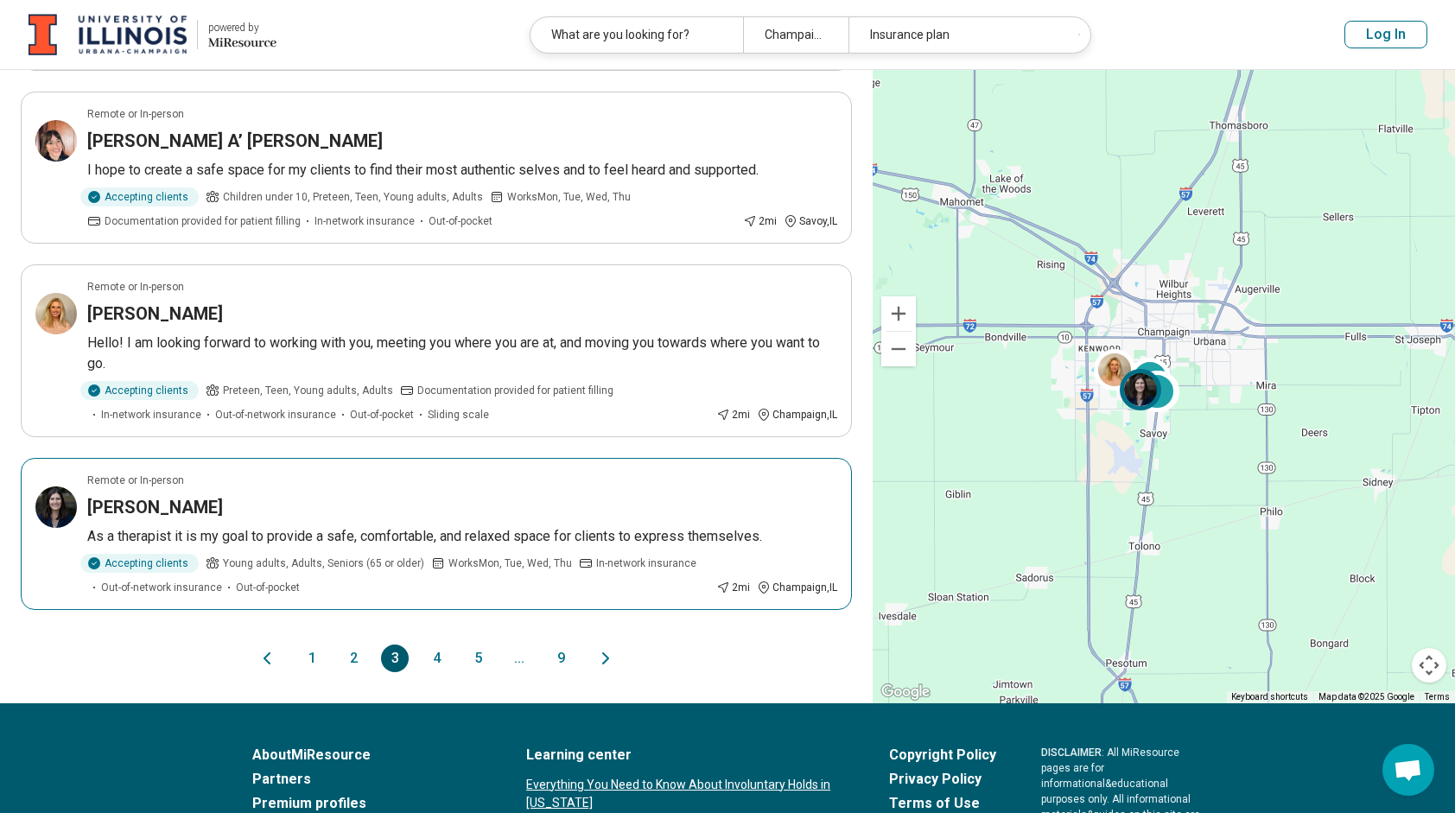
scroll to position [1435, 0]
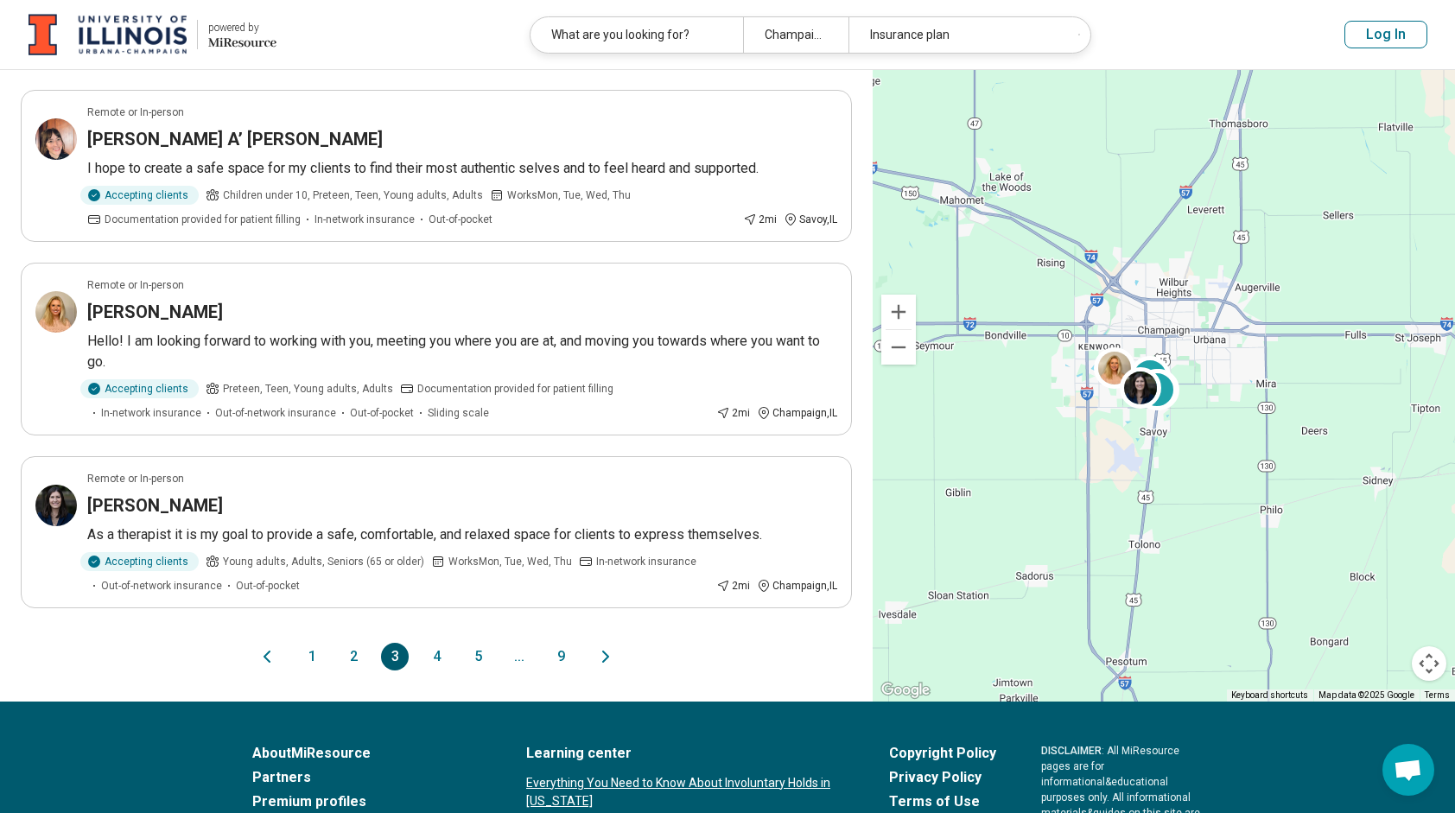
click at [439, 657] on button "4" at bounding box center [437, 657] width 28 height 28
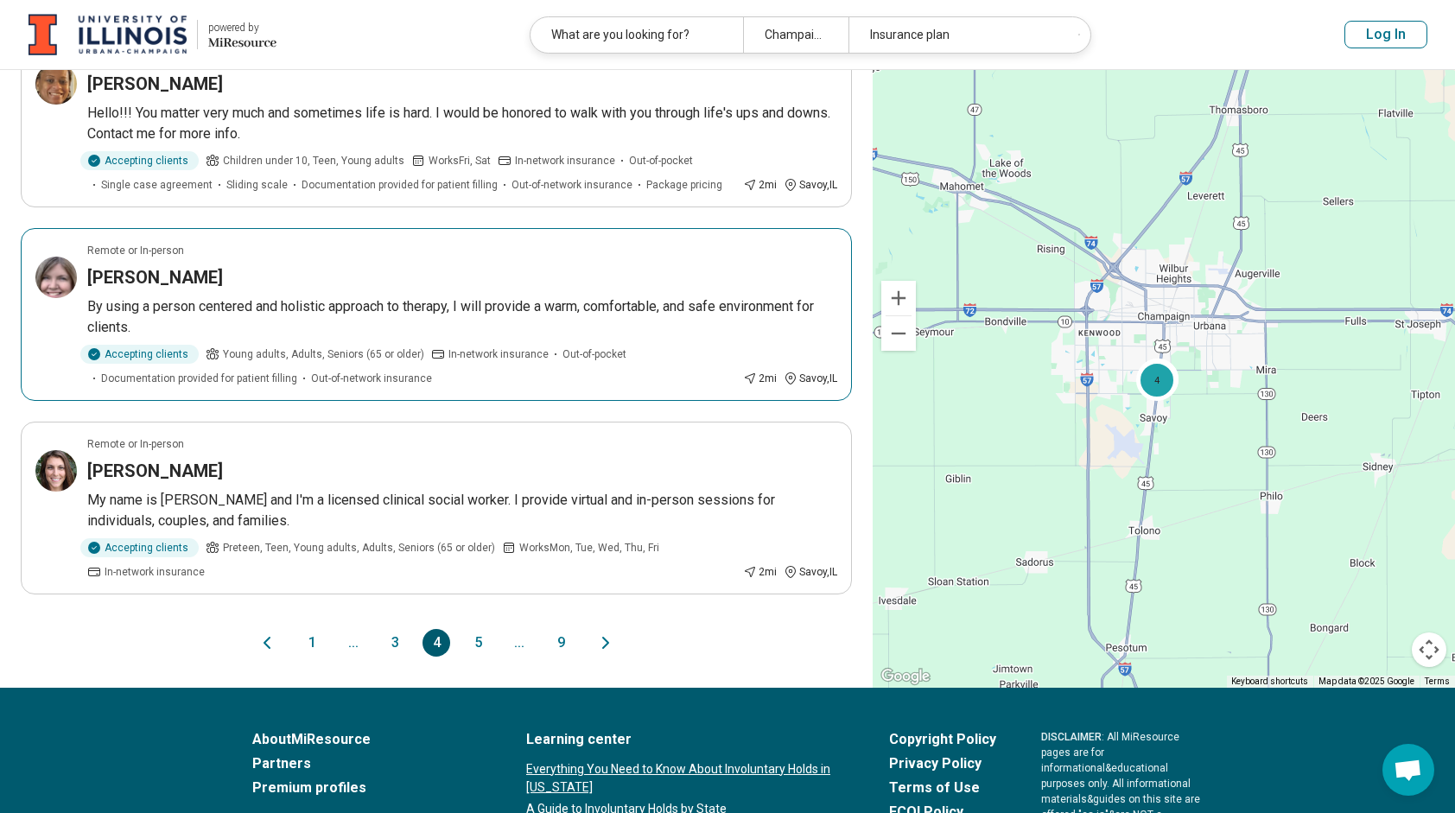
scroll to position [1471, 0]
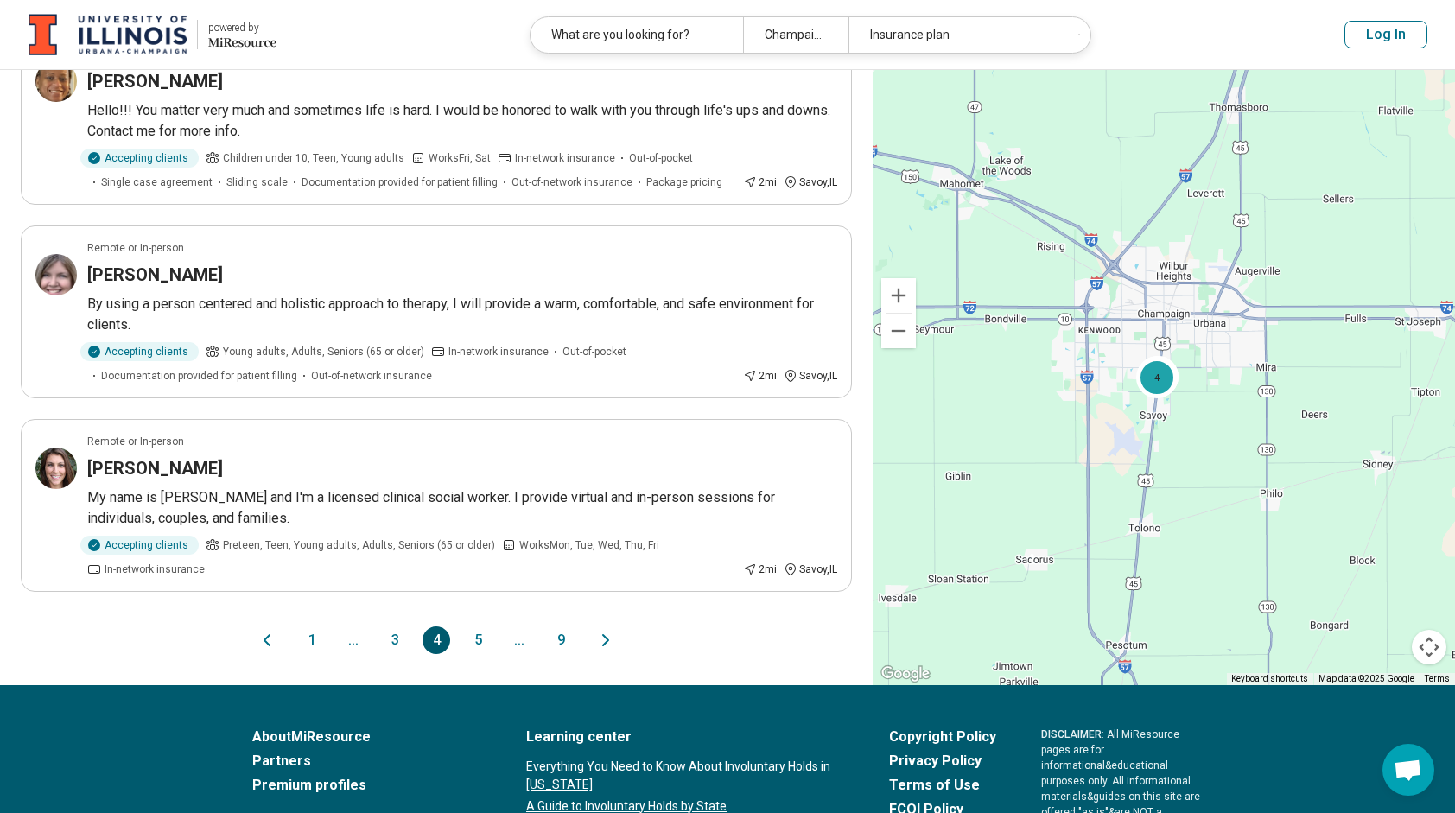
click at [477, 633] on button "5" at bounding box center [478, 641] width 28 height 28
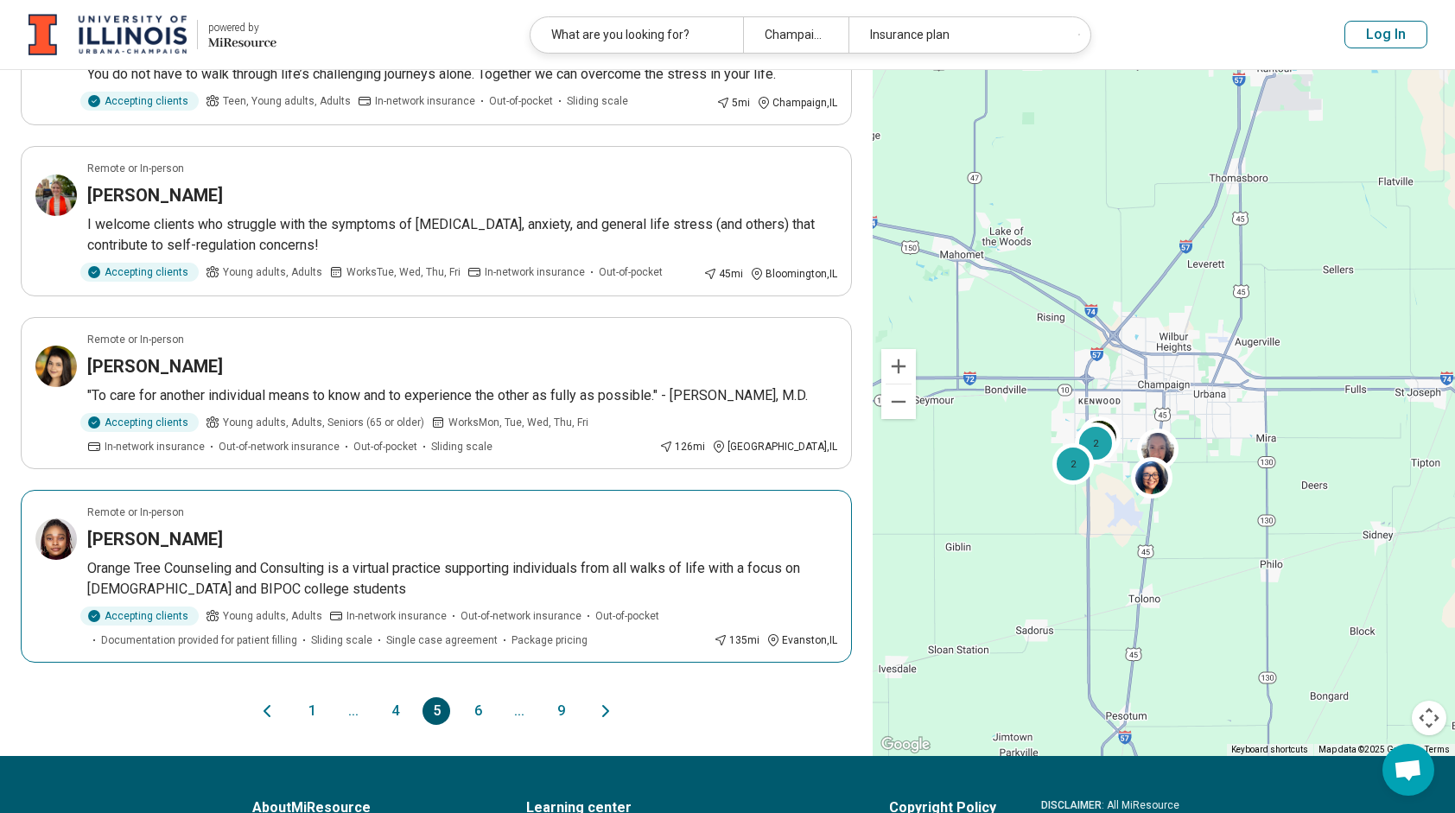
scroll to position [1348, 0]
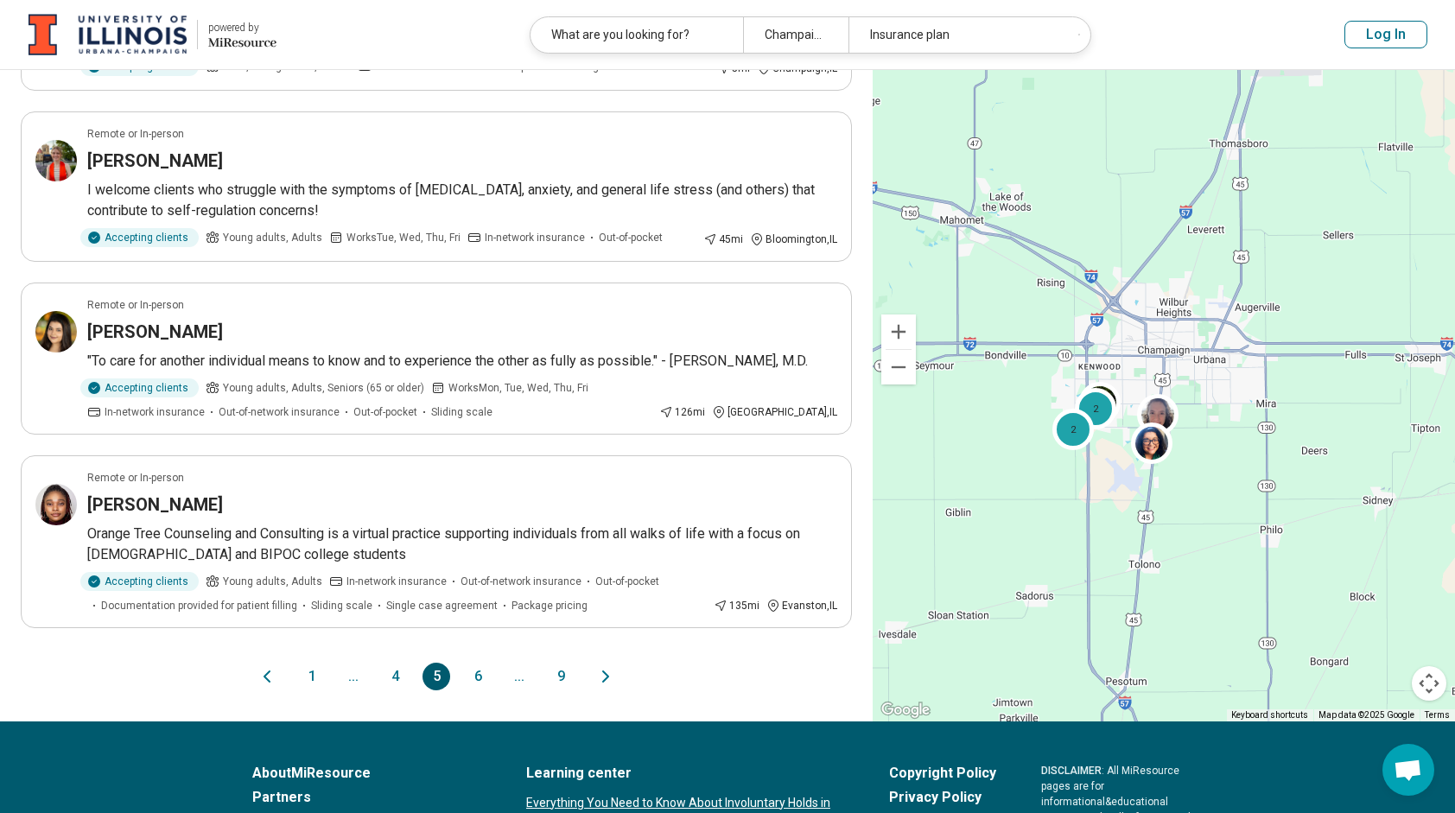
click at [481, 663] on button "6" at bounding box center [478, 677] width 28 height 28
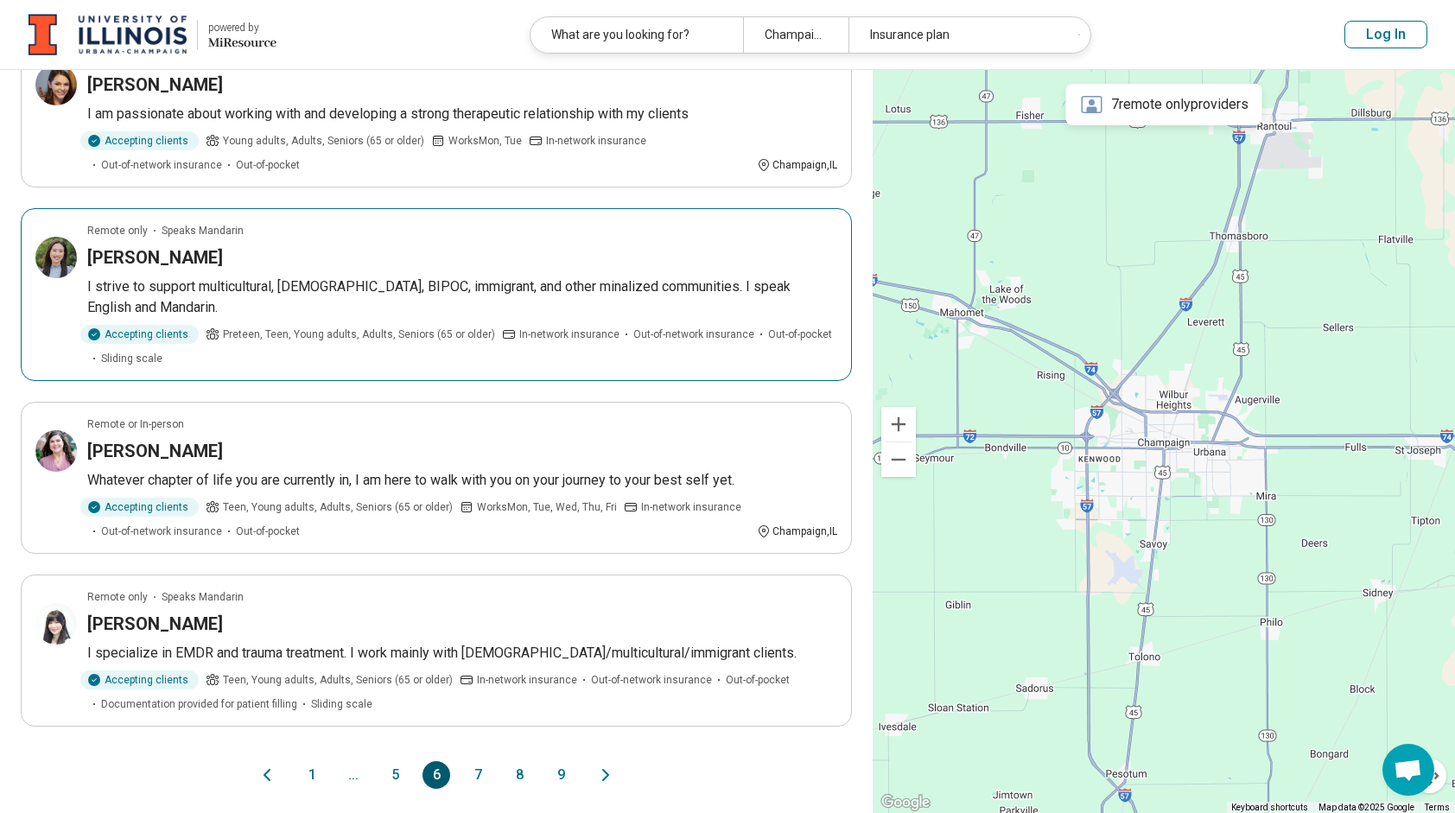
scroll to position [1255, 0]
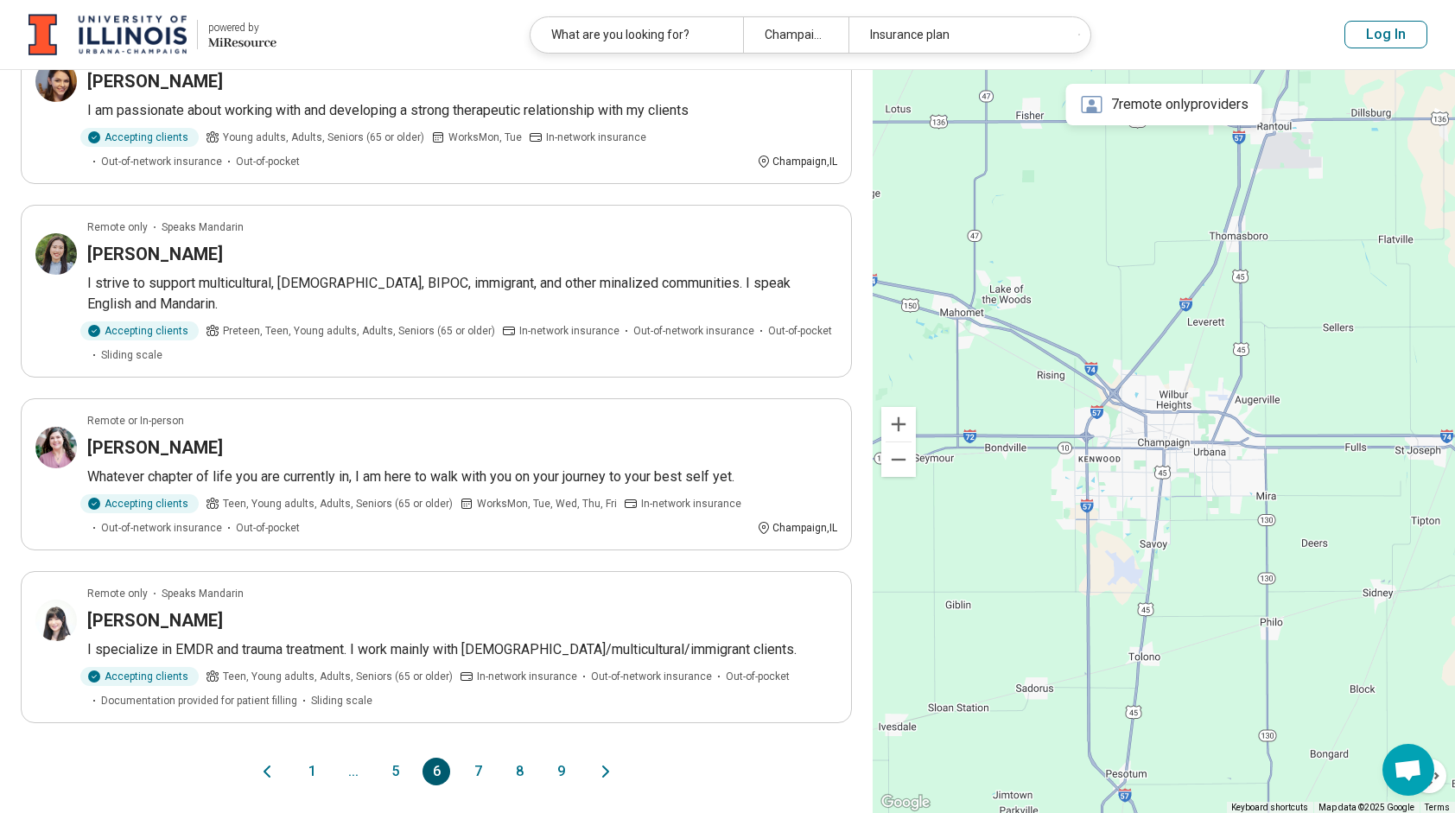
click at [481, 758] on button "7" at bounding box center [478, 772] width 28 height 28
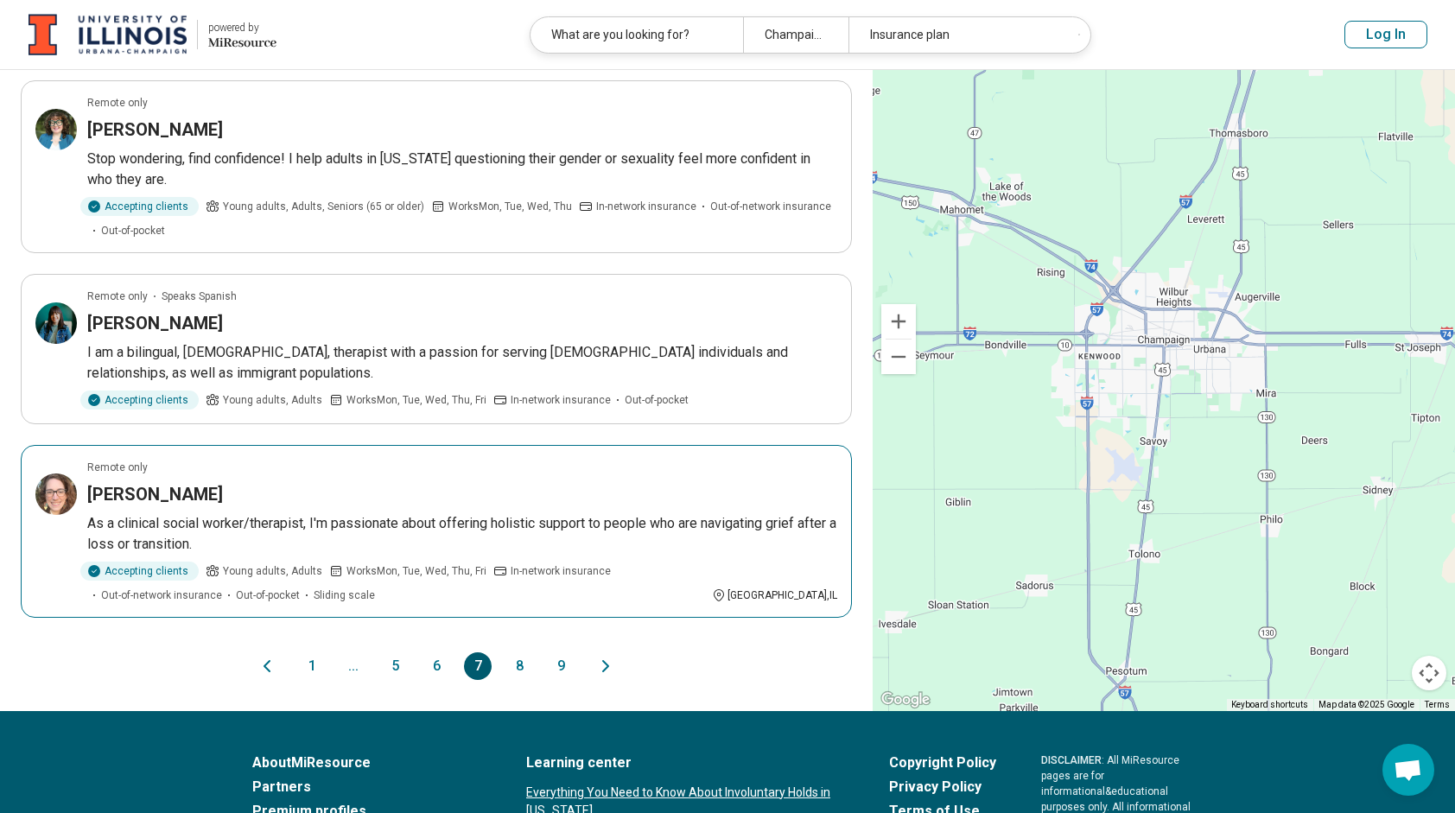
scroll to position [1377, 0]
click at [519, 662] on button "8" at bounding box center [520, 666] width 28 height 28
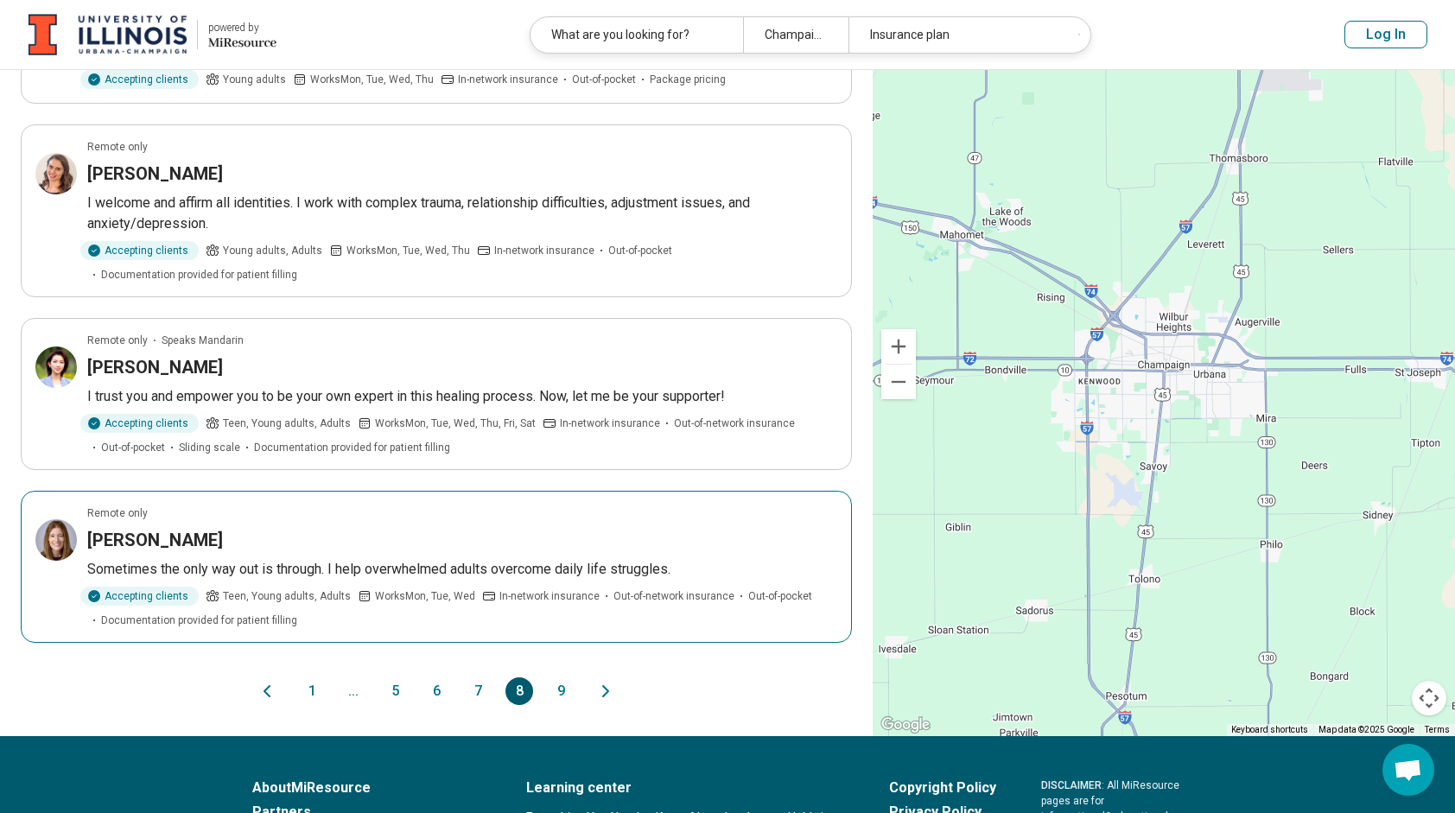
scroll to position [1290, 0]
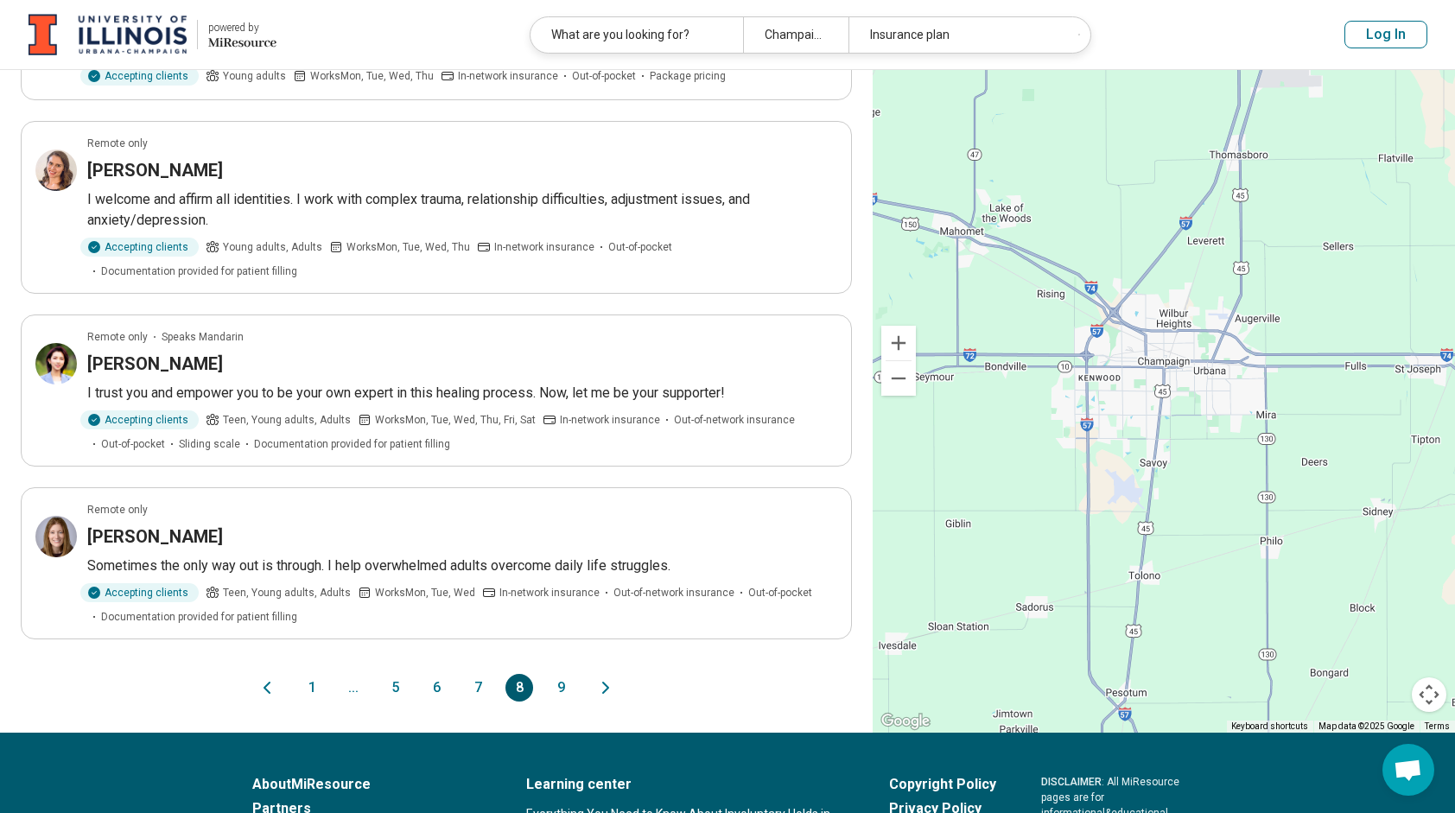
click at [567, 674] on button "9" at bounding box center [561, 688] width 28 height 28
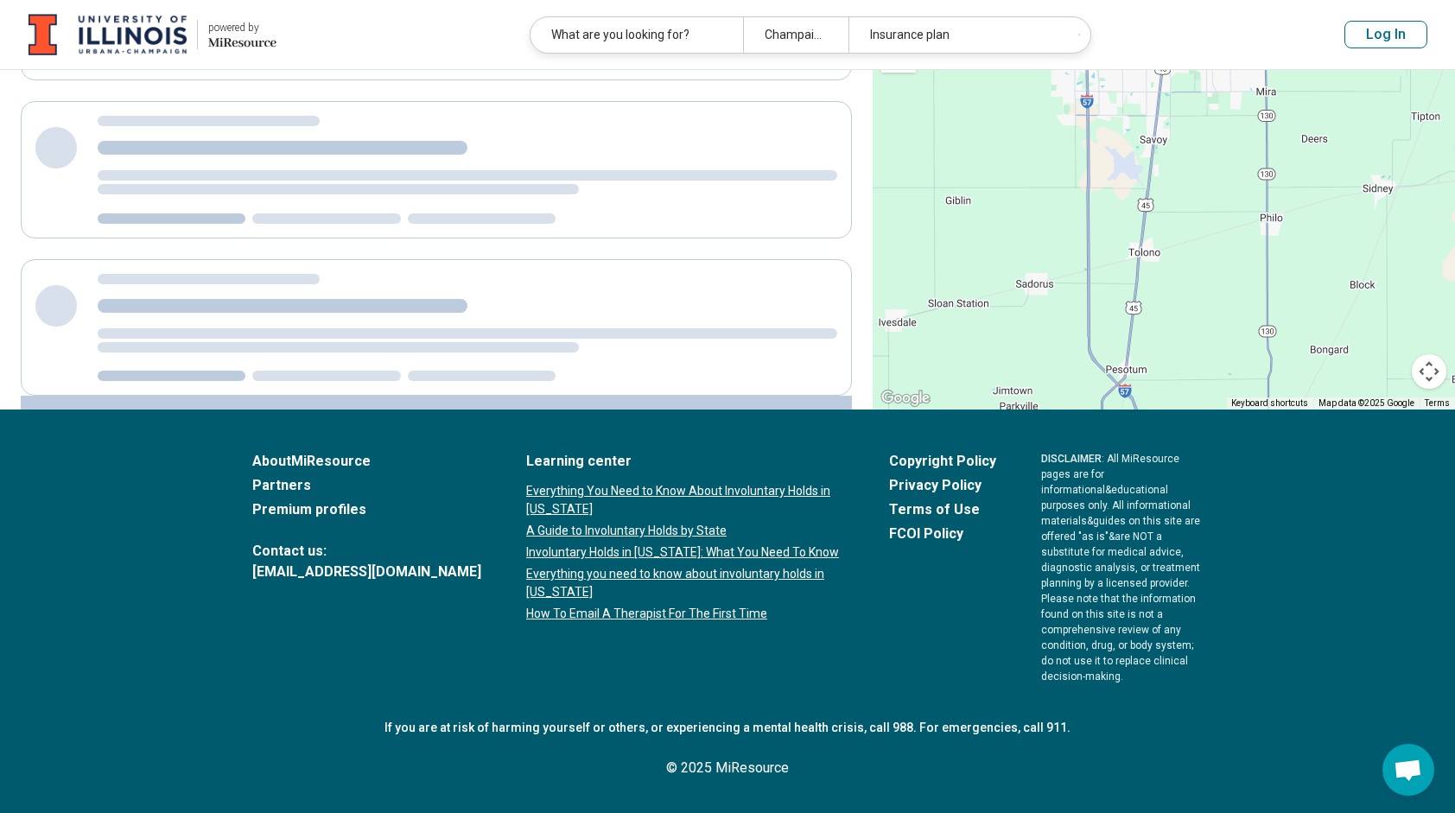
scroll to position [0, 0]
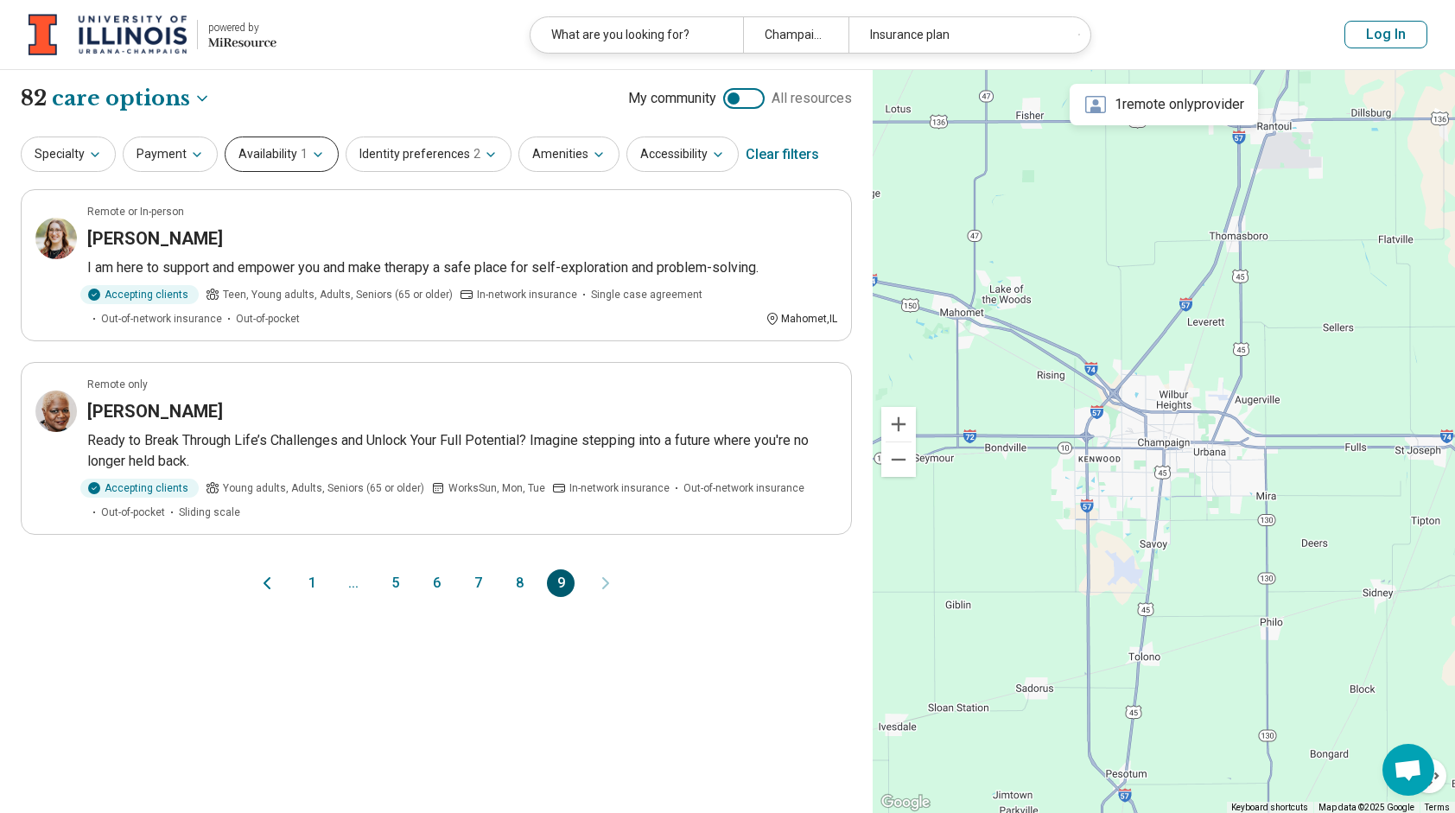
click at [315, 146] on button "Availability 1" at bounding box center [282, 154] width 114 height 35
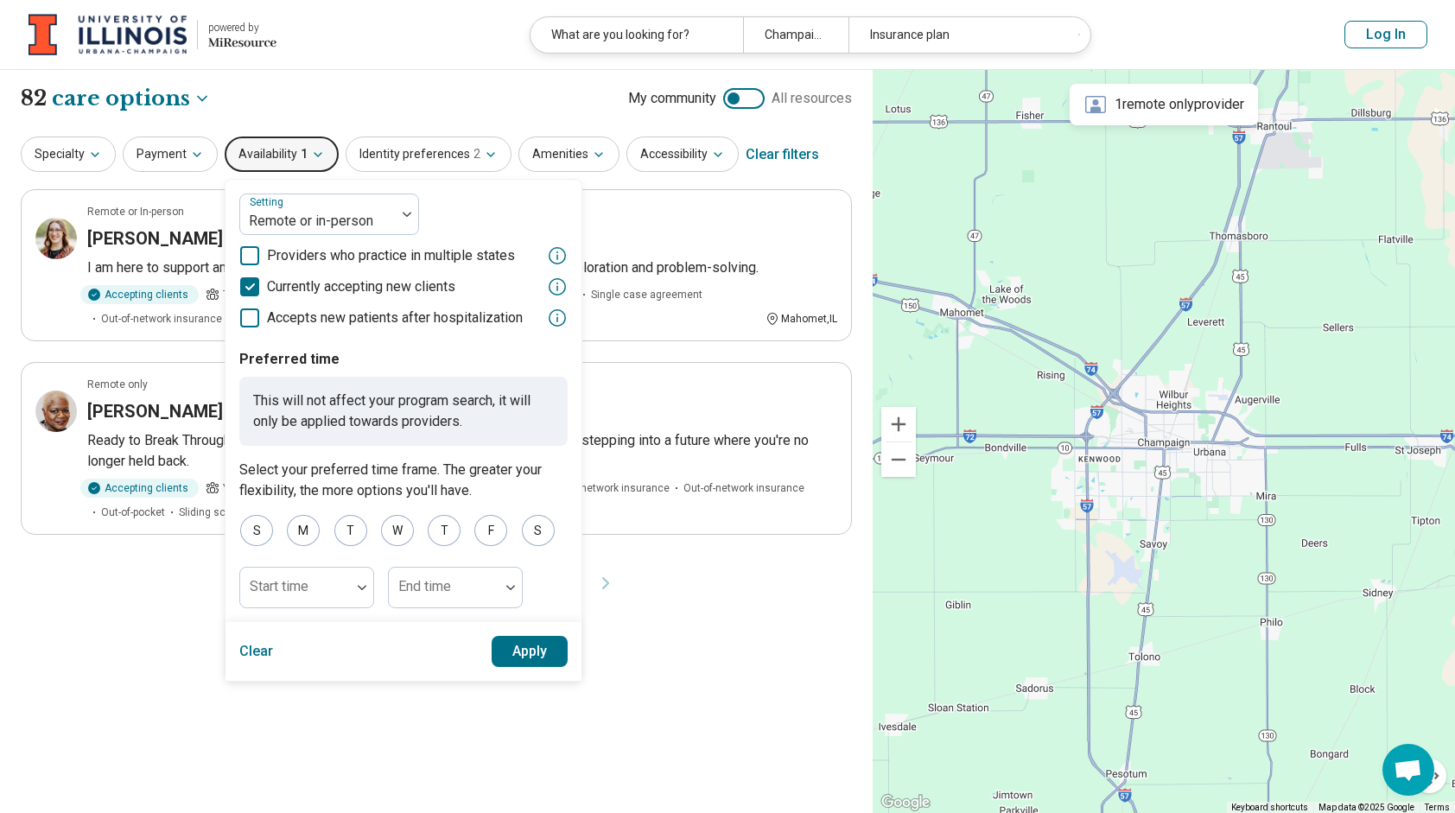
click at [357, 67] on header "powered by Miresource logo What are you looking for? [GEOGRAPHIC_DATA], IL Insu…" at bounding box center [727, 35] width 1455 height 70
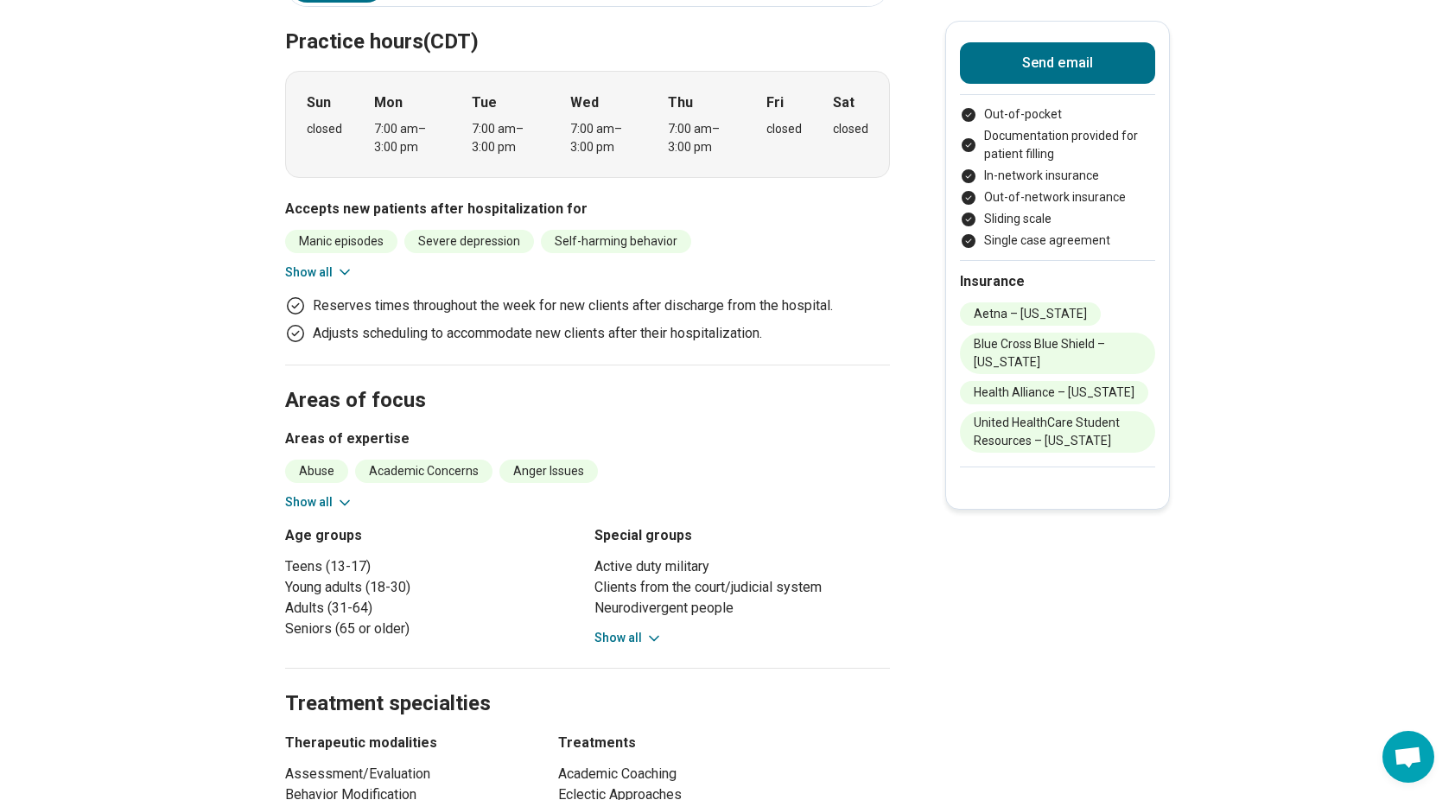
scroll to position [525, 0]
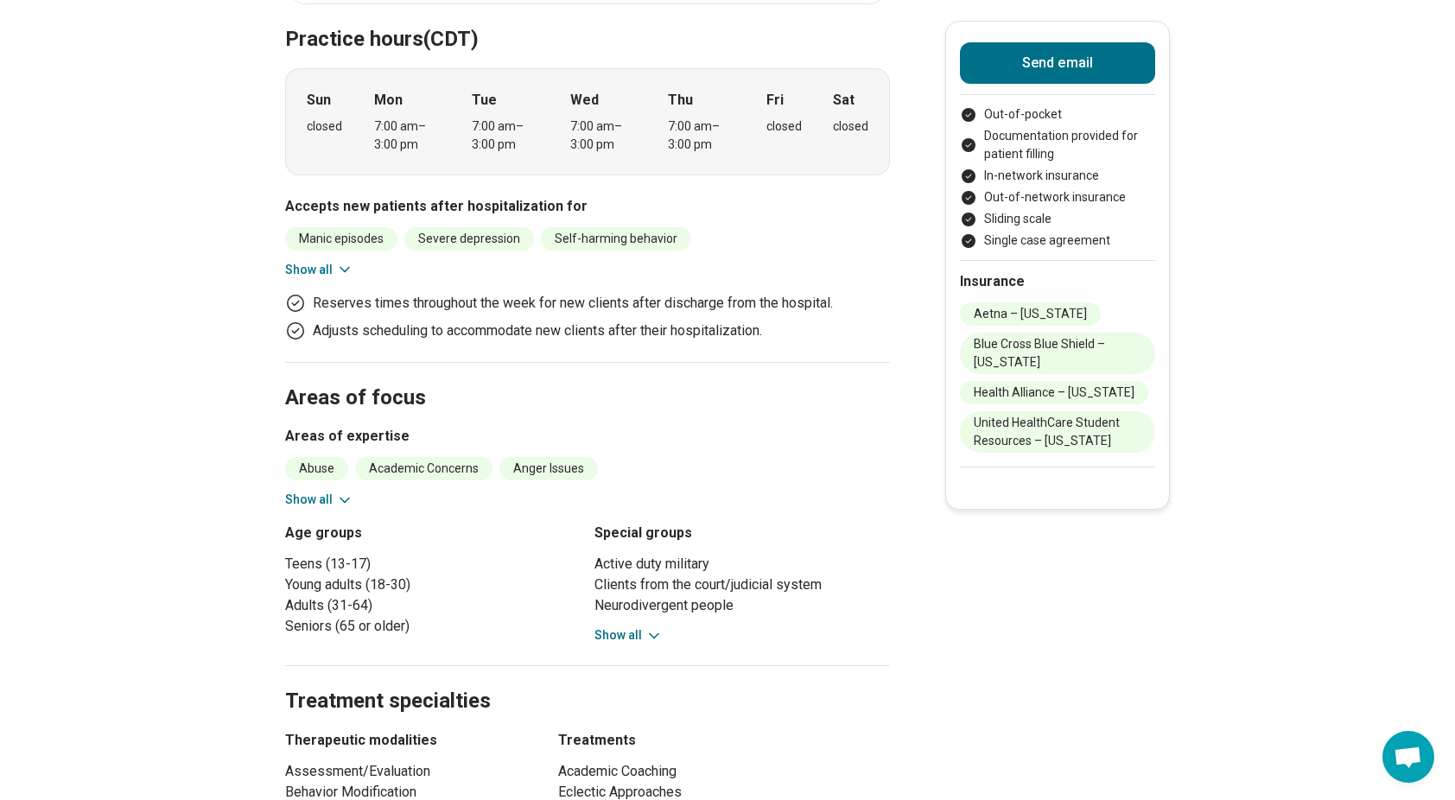
click at [328, 495] on button "Show all" at bounding box center [319, 500] width 68 height 18
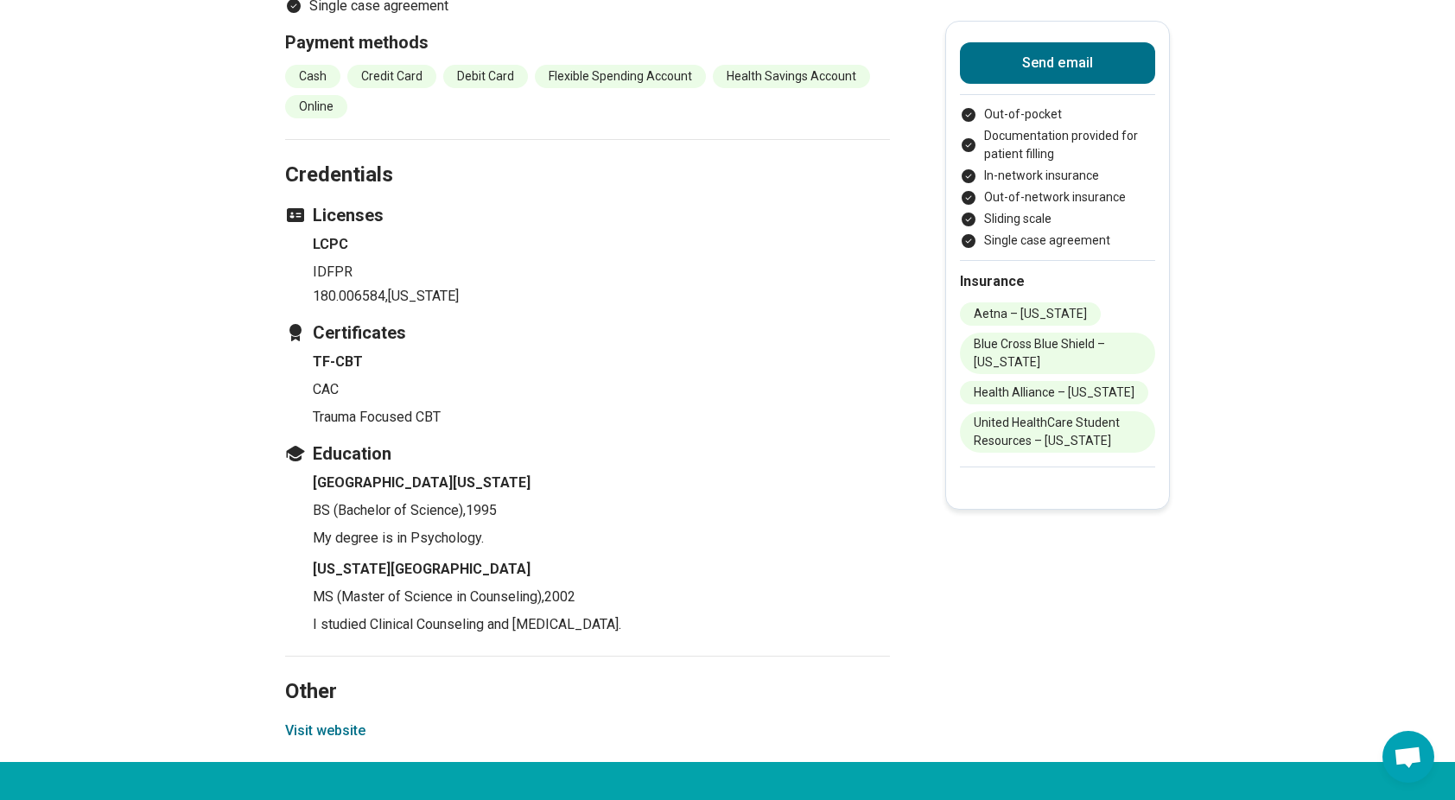
scroll to position [2806, 0]
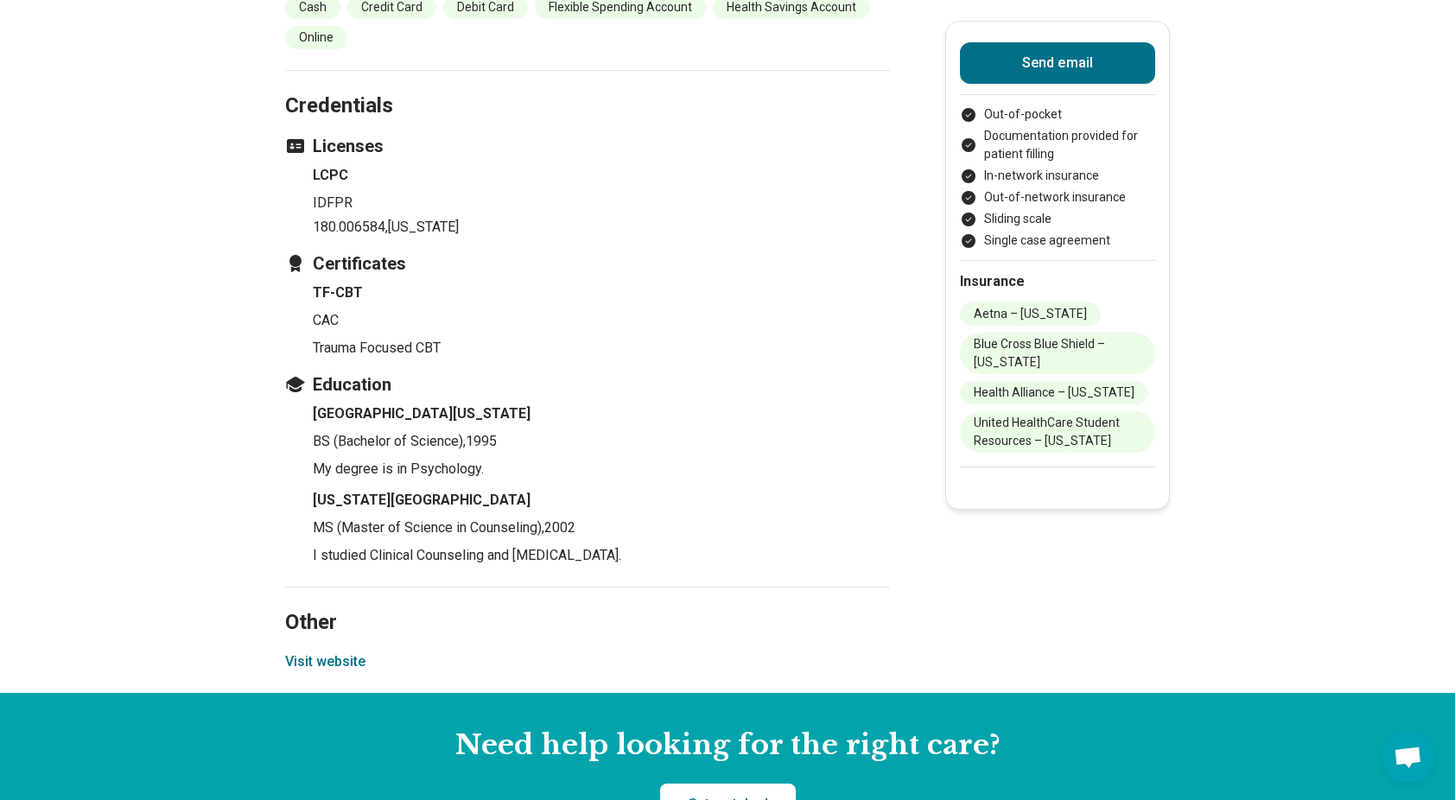
click at [344, 654] on button "Visit website" at bounding box center [325, 662] width 80 height 21
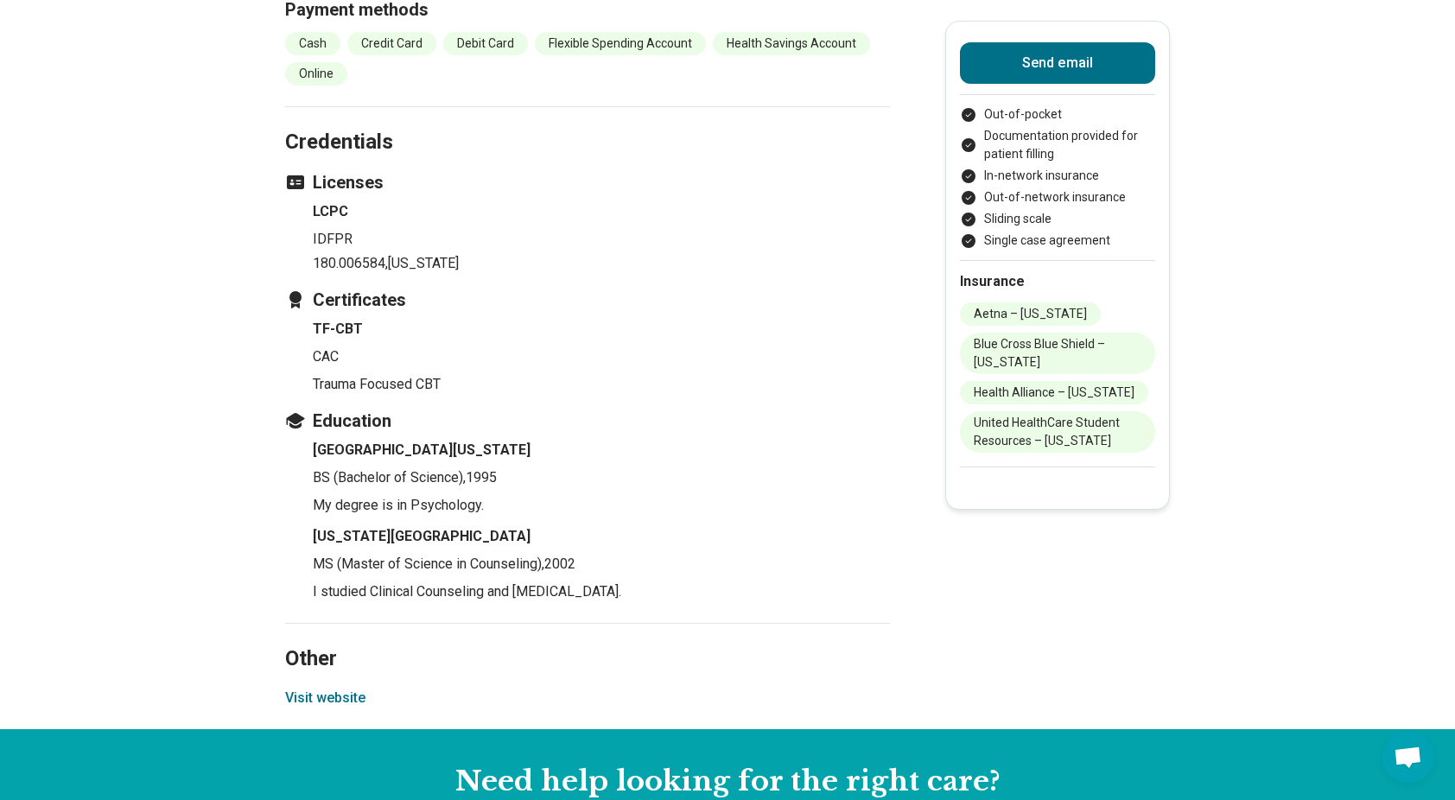
scroll to position [2766, 0]
